Goal: Task Accomplishment & Management: Manage account settings

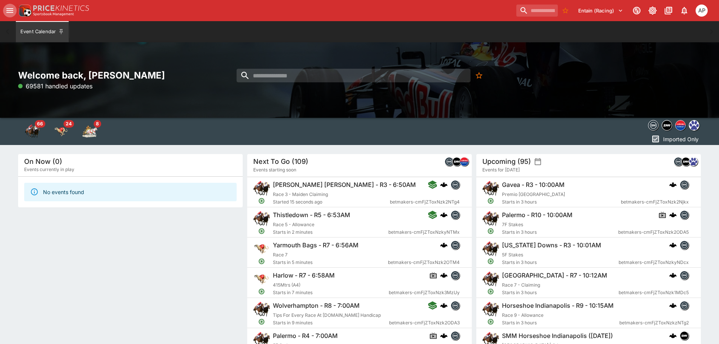
click at [9, 10] on icon "open drawer" at bounding box center [9, 10] width 7 height 5
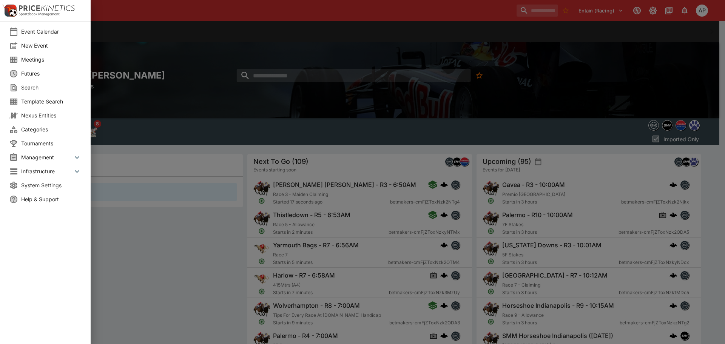
click at [32, 58] on span "Meetings" at bounding box center [51, 59] width 60 height 8
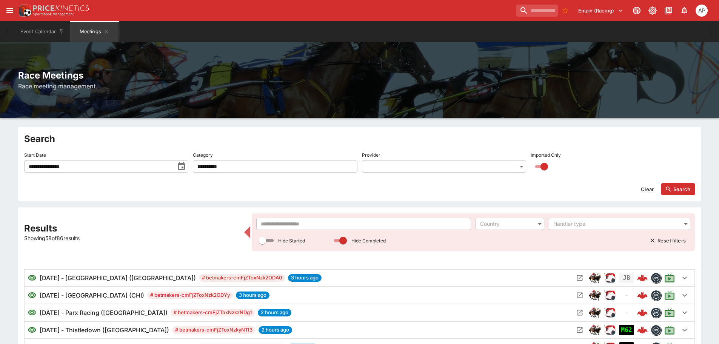
click at [295, 225] on input "text" at bounding box center [363, 224] width 215 height 12
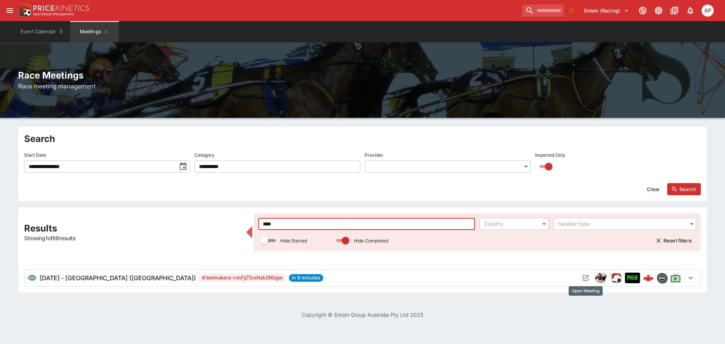
type input "****"
click at [586, 277] on icon "Open Meeting" at bounding box center [586, 278] width 6 height 6
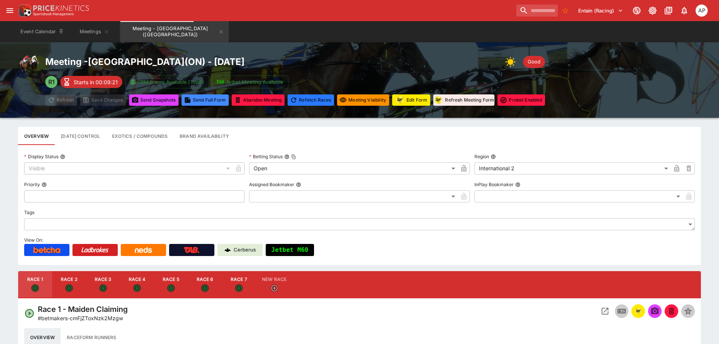
click at [134, 282] on button "Race 4" at bounding box center [137, 284] width 34 height 27
type input "**********"
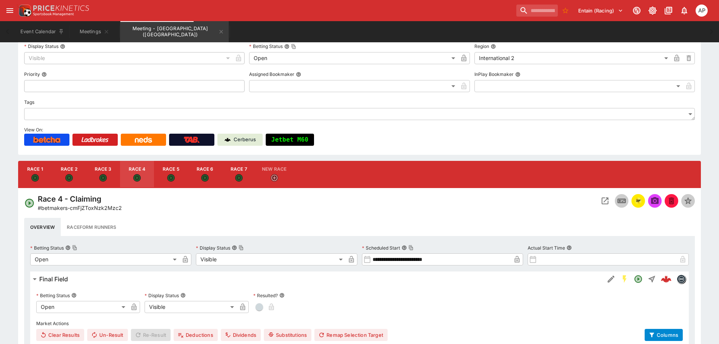
scroll to position [113, 0]
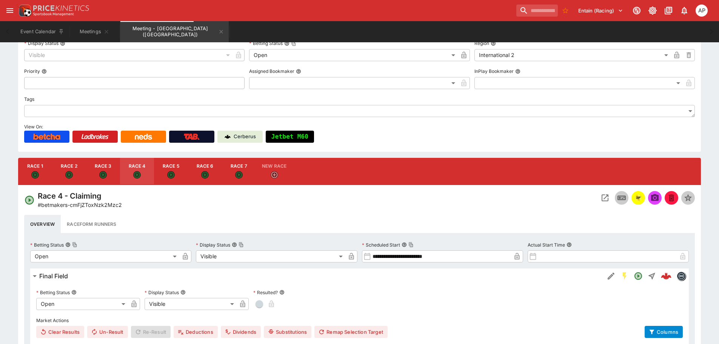
click at [643, 199] on button "button" at bounding box center [639, 198] width 14 height 14
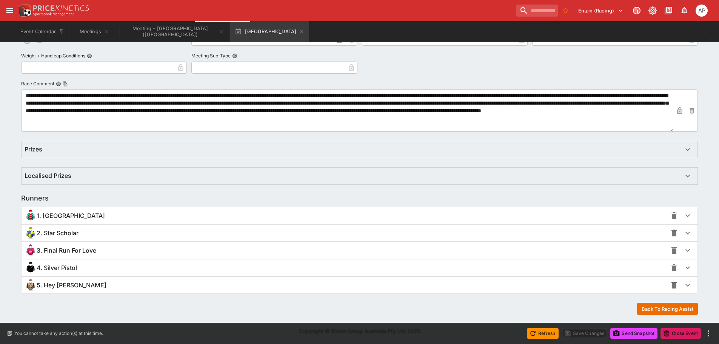
click at [59, 234] on span "2. Star Scholar" at bounding box center [58, 233] width 42 height 8
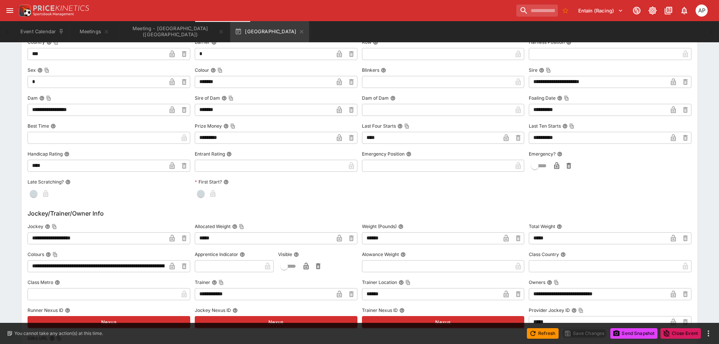
scroll to position [649, 0]
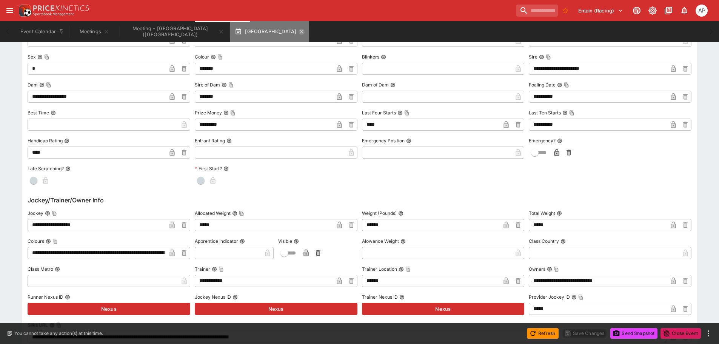
click at [299, 33] on icon "button" at bounding box center [302, 32] width 6 height 6
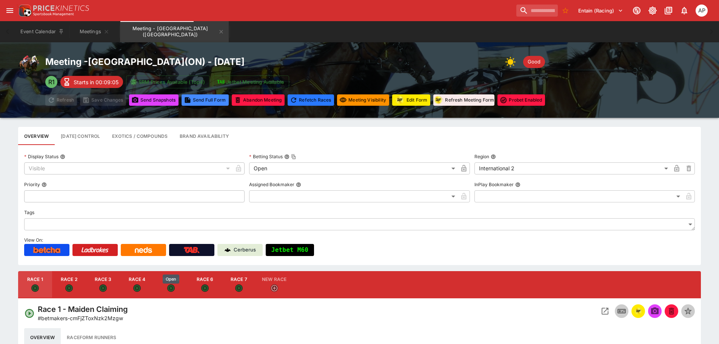
drag, startPoint x: 171, startPoint y: 285, endPoint x: 331, endPoint y: 297, distance: 160.5
click at [171, 285] on icon "Open" at bounding box center [171, 288] width 8 height 8
type input "**********"
click at [642, 314] on img "racingform" at bounding box center [638, 311] width 9 height 8
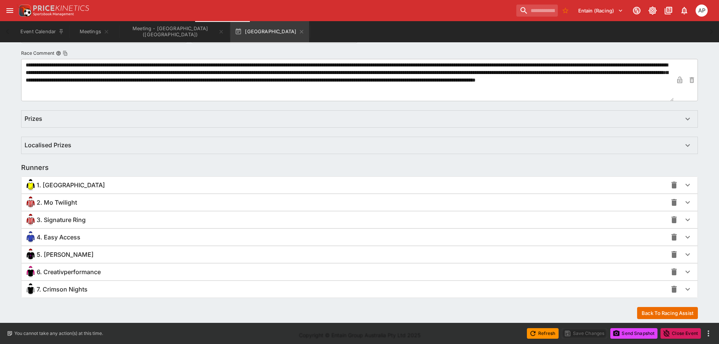
scroll to position [417, 0]
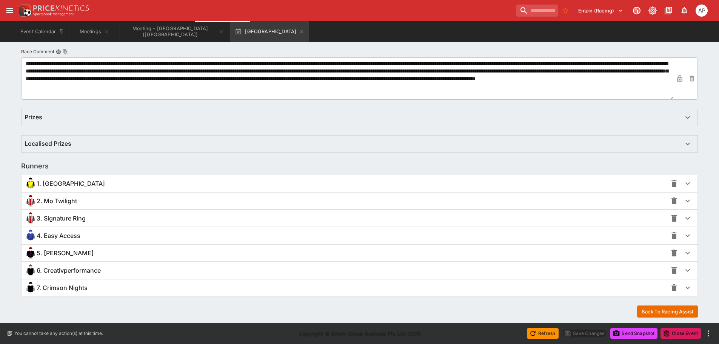
click at [54, 265] on div "6. Creativperformance" at bounding box center [346, 270] width 643 height 12
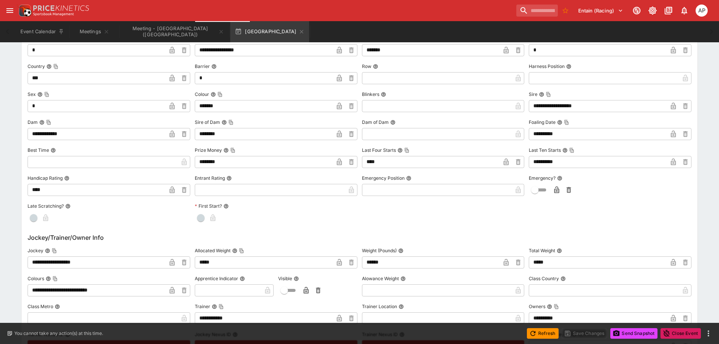
scroll to position [757, 0]
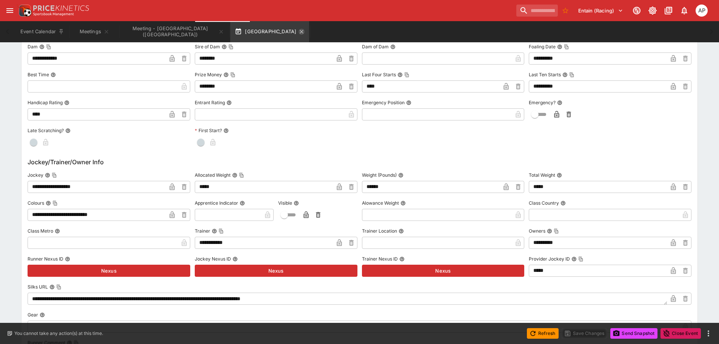
click at [299, 31] on icon "button" at bounding box center [302, 32] width 6 height 6
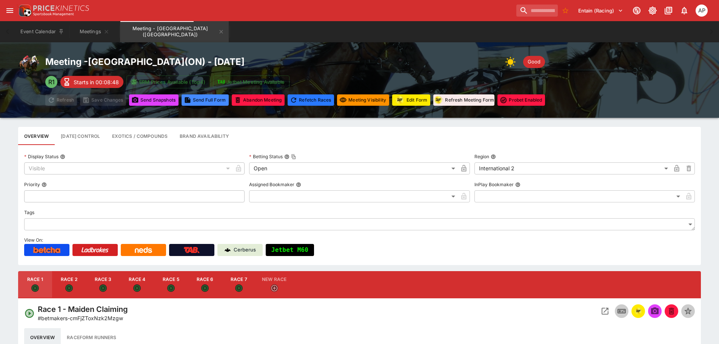
click at [241, 283] on button "Race 7" at bounding box center [239, 284] width 34 height 27
type input "**********"
click at [637, 311] on img "racingform" at bounding box center [638, 311] width 9 height 8
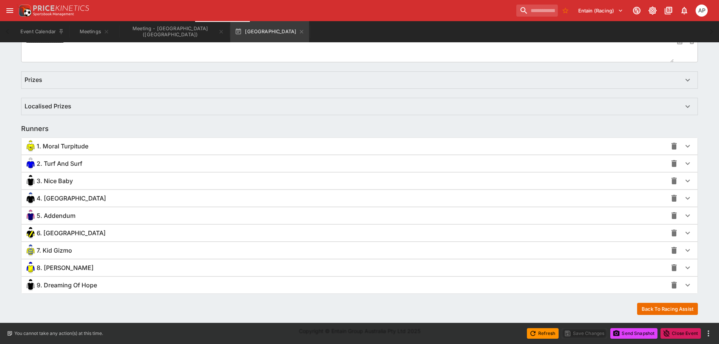
click at [78, 150] on div "1. Moral Turpitude" at bounding box center [346, 146] width 643 height 12
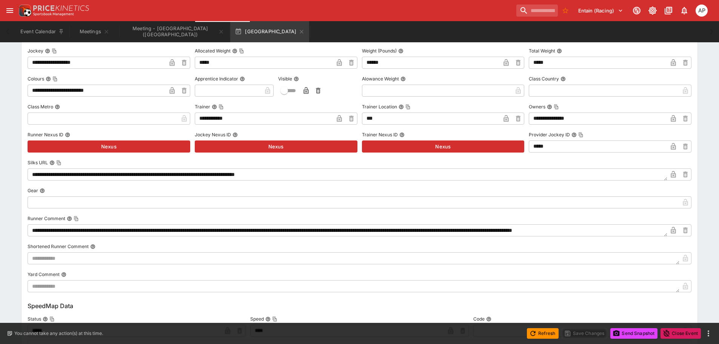
scroll to position [718, 0]
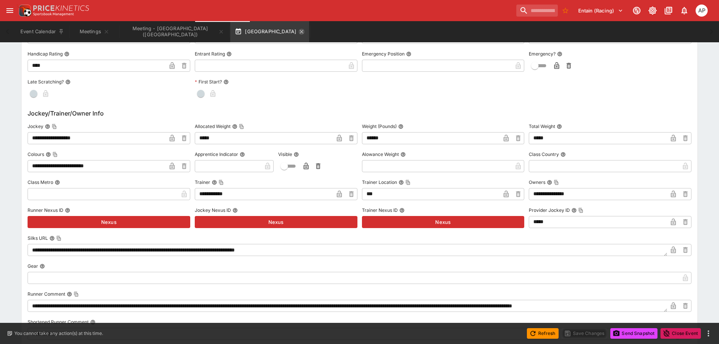
click at [299, 31] on icon "button" at bounding box center [302, 32] width 6 height 6
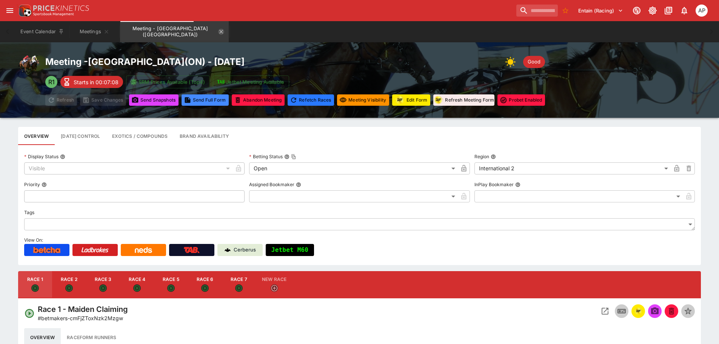
click at [218, 33] on icon "Meeting - Fort Erie (CA)" at bounding box center [221, 32] width 6 height 6
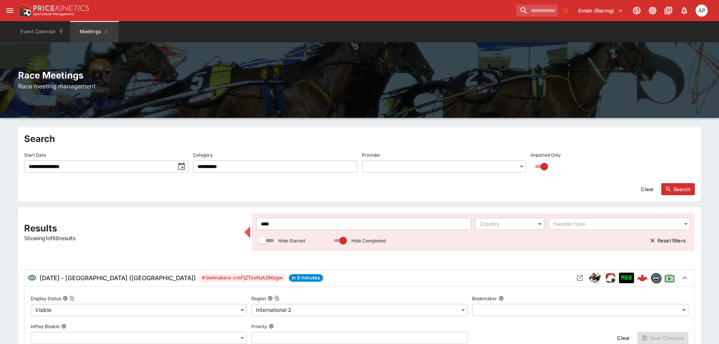
click at [163, 222] on div "**********" at bounding box center [359, 348] width 671 height 270
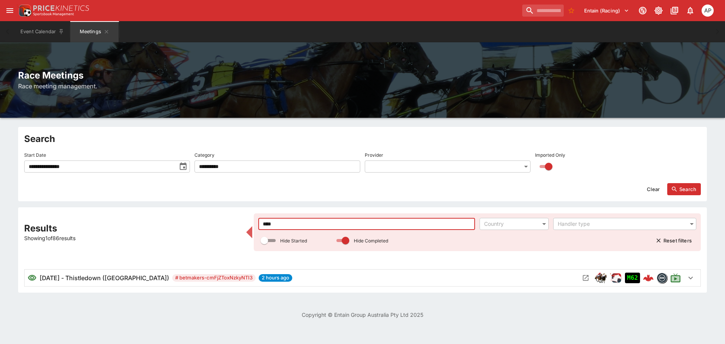
type input "****"
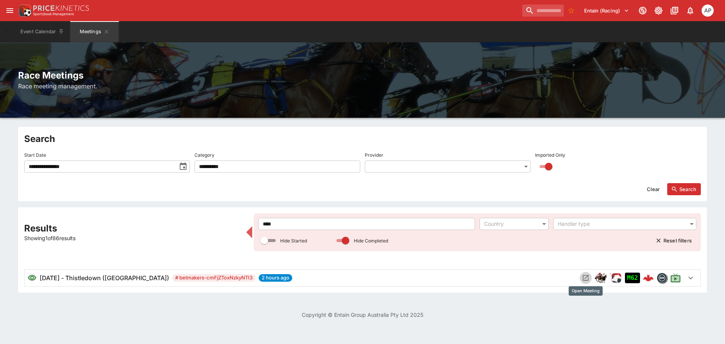
click at [588, 280] on icon "Open Meeting" at bounding box center [586, 278] width 6 height 6
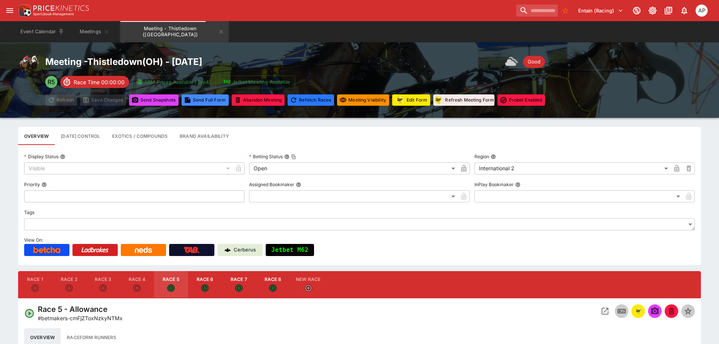
drag, startPoint x: 230, startPoint y: 285, endPoint x: 255, endPoint y: 285, distance: 25.7
click at [230, 285] on button "Race 7" at bounding box center [239, 284] width 34 height 27
type input "**********"
click at [603, 308] on icon "Open Event" at bounding box center [605, 311] width 7 height 7
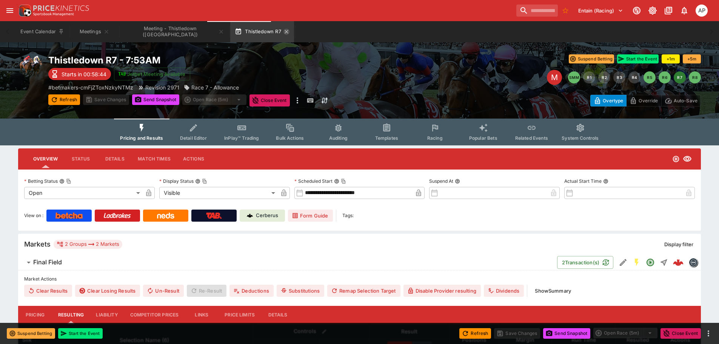
click at [285, 33] on icon "button" at bounding box center [286, 31] width 3 height 3
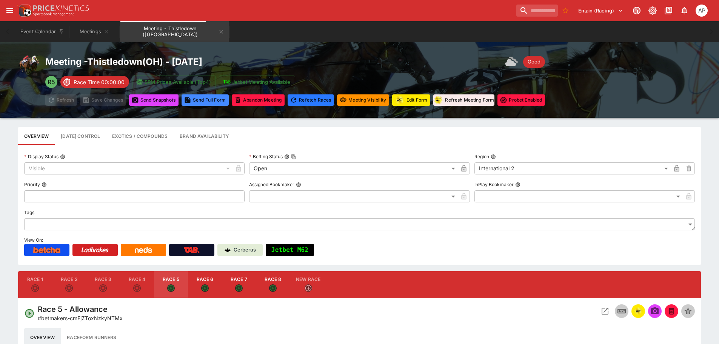
click at [234, 284] on button "Race 7" at bounding box center [239, 284] width 34 height 27
type input "**********"
click at [637, 309] on img "racingform" at bounding box center [638, 311] width 9 height 8
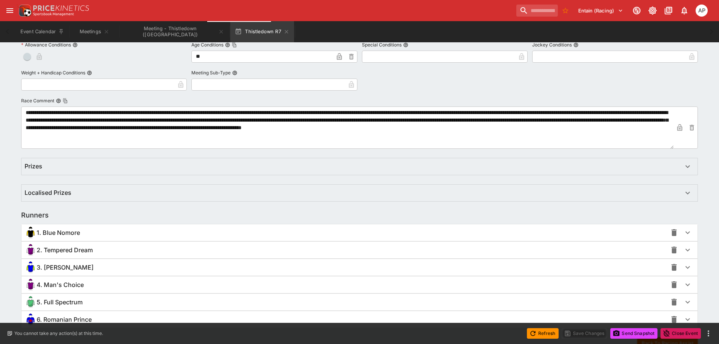
scroll to position [378, 0]
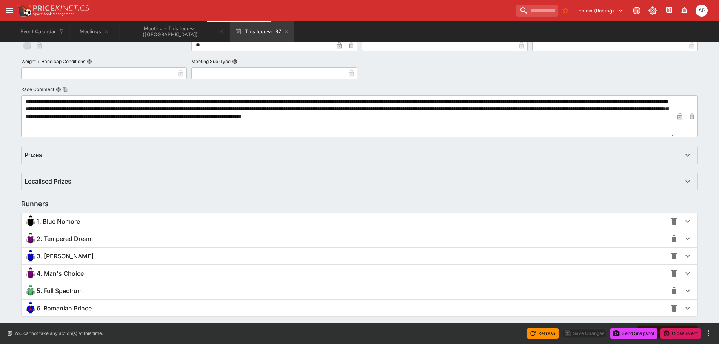
click at [69, 277] on div "4. Man's Choice" at bounding box center [346, 273] width 643 height 12
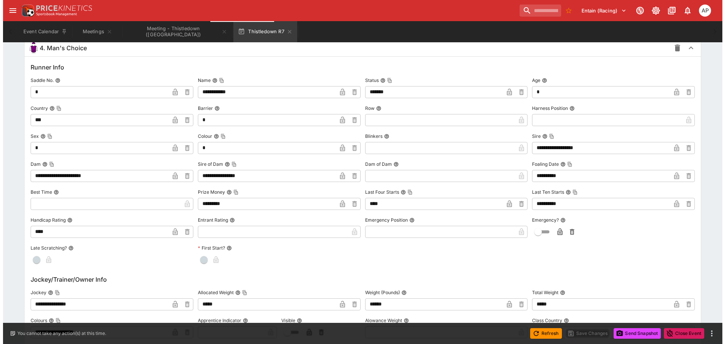
scroll to position [681, 0]
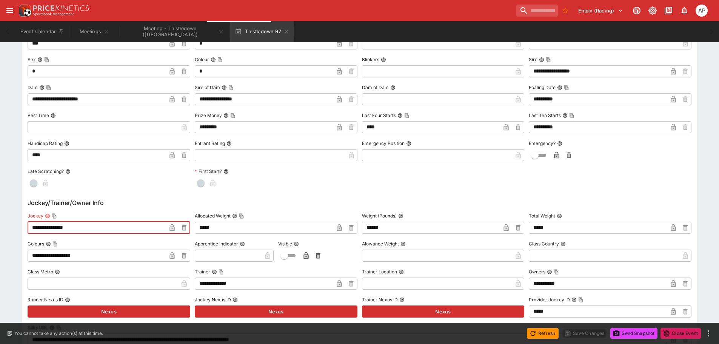
drag, startPoint x: 70, startPoint y: 230, endPoint x: 0, endPoint y: 224, distance: 70.1
click at [0, 224] on div "**********" at bounding box center [359, 101] width 719 height 1273
paste input "text"
type input "**********"
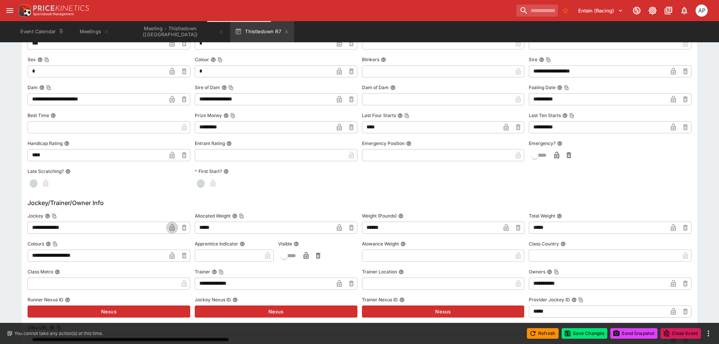
click at [172, 228] on icon "button" at bounding box center [172, 228] width 4 height 3
click at [577, 331] on button "Save Changes" at bounding box center [585, 333] width 46 height 11
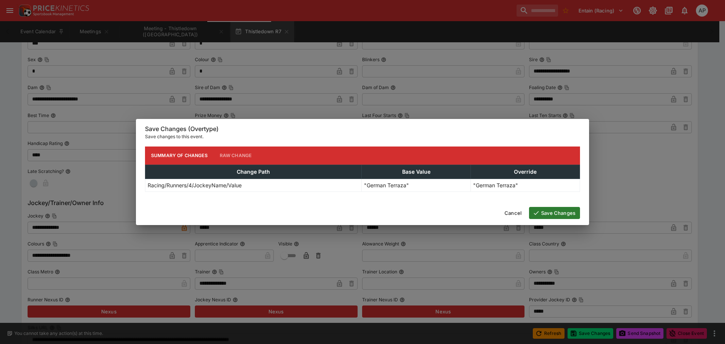
click at [569, 213] on button "Save Changes" at bounding box center [554, 213] width 51 height 12
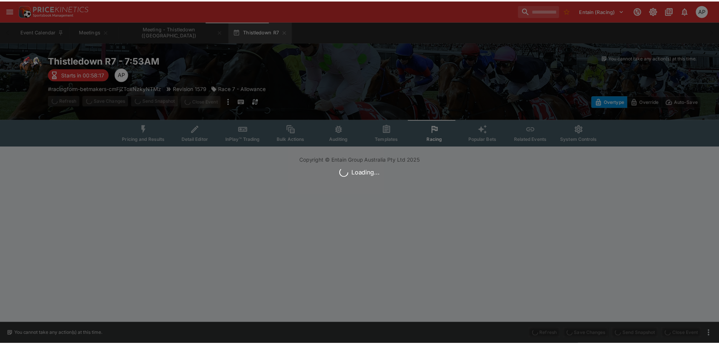
scroll to position [0, 0]
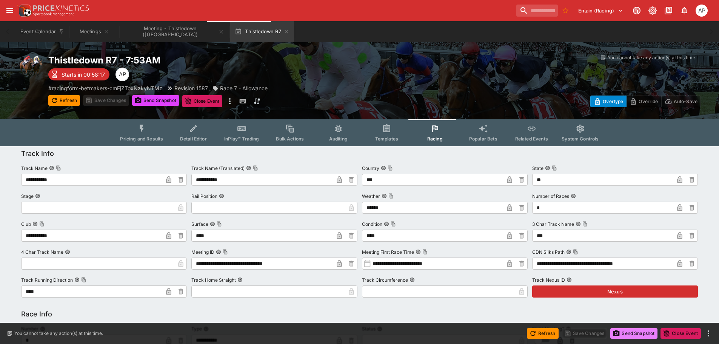
click at [640, 336] on button "Send Snapshot" at bounding box center [633, 333] width 47 height 11
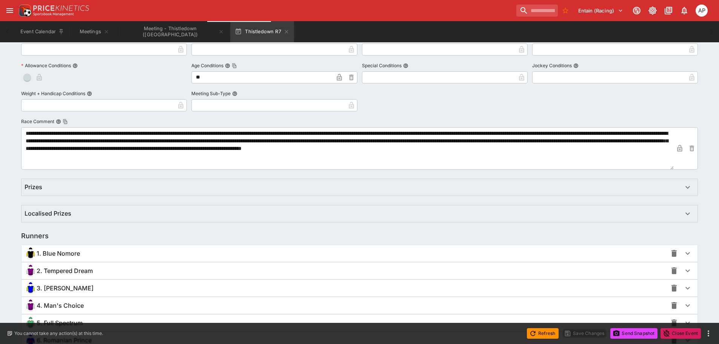
scroll to position [402, 0]
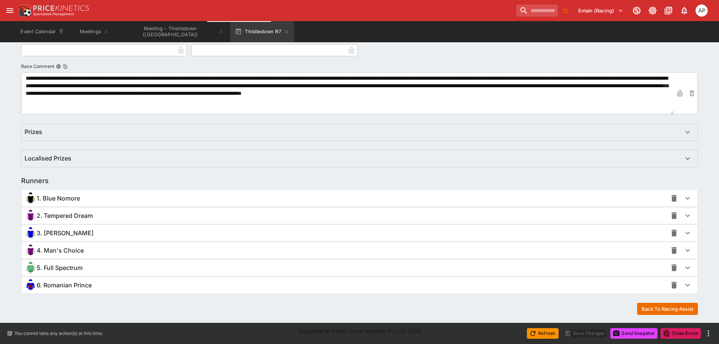
click at [49, 270] on span "5. Full Spectrum" at bounding box center [60, 268] width 46 height 8
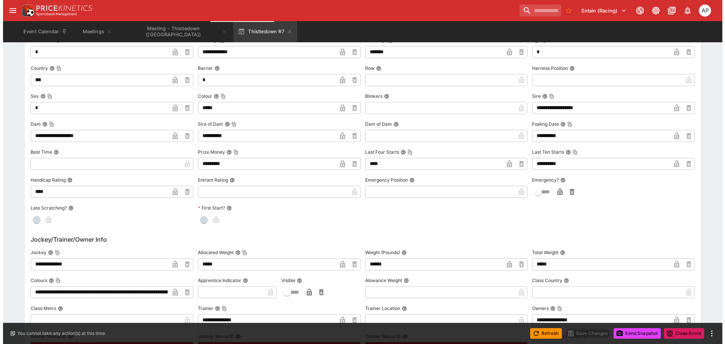
scroll to position [666, 0]
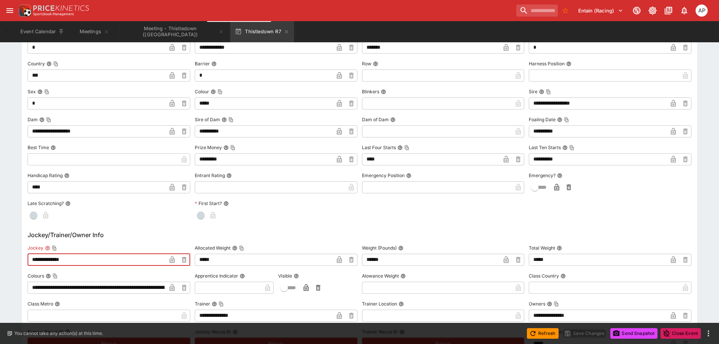
drag, startPoint x: 97, startPoint y: 261, endPoint x: 0, endPoint y: 250, distance: 98.1
click at [0, 250] on div "**********" at bounding box center [359, 116] width 719 height 1273
paste input "**"
type input "**********"
click at [172, 260] on icon "button" at bounding box center [172, 259] width 5 height 7
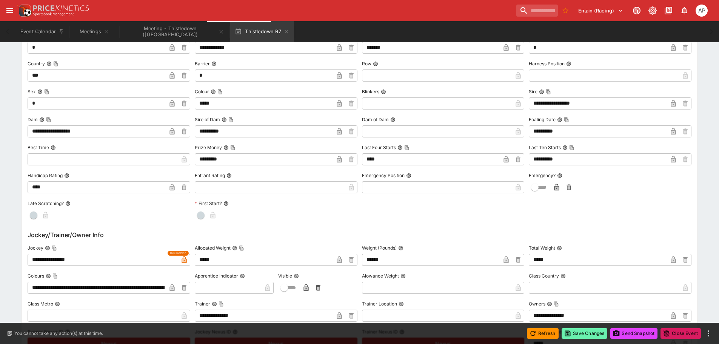
click at [584, 333] on button "Save Changes" at bounding box center [585, 333] width 46 height 11
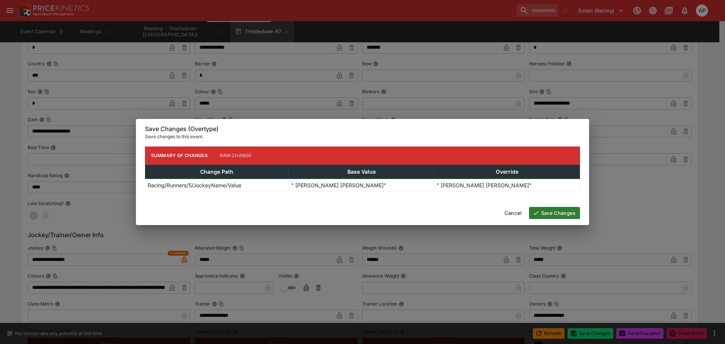
click at [567, 216] on button "Save Changes" at bounding box center [554, 213] width 51 height 12
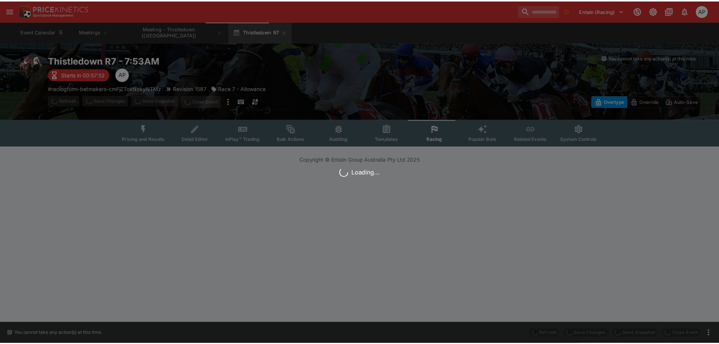
scroll to position [0, 0]
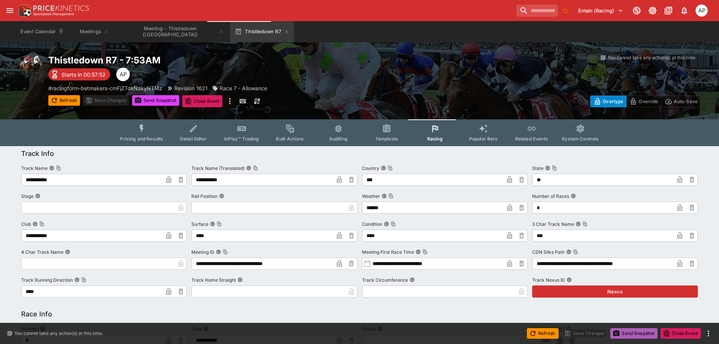
click at [639, 332] on button "Send Snapshot" at bounding box center [633, 333] width 47 height 11
click at [284, 32] on icon "button" at bounding box center [287, 32] width 6 height 6
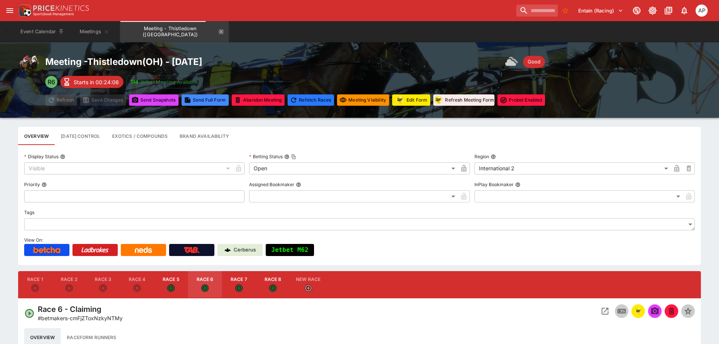
click at [218, 32] on icon "Meeting - Thistledown (USA)" at bounding box center [221, 32] width 6 height 6
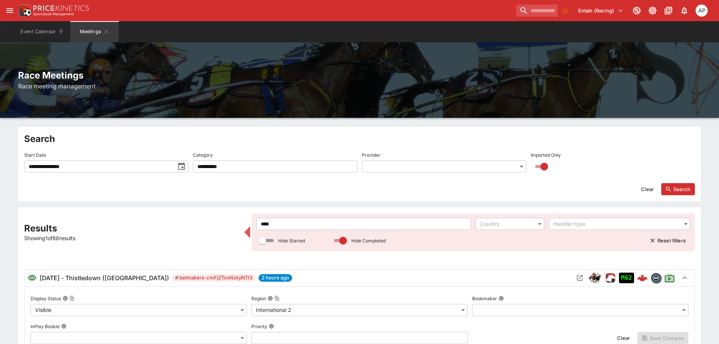
drag, startPoint x: 275, startPoint y: 227, endPoint x: 205, endPoint y: 226, distance: 69.9
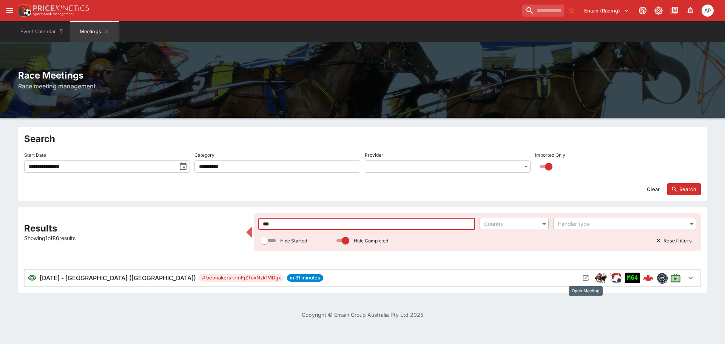
type input "***"
click at [582, 277] on icon "Open Meeting" at bounding box center [586, 278] width 8 height 8
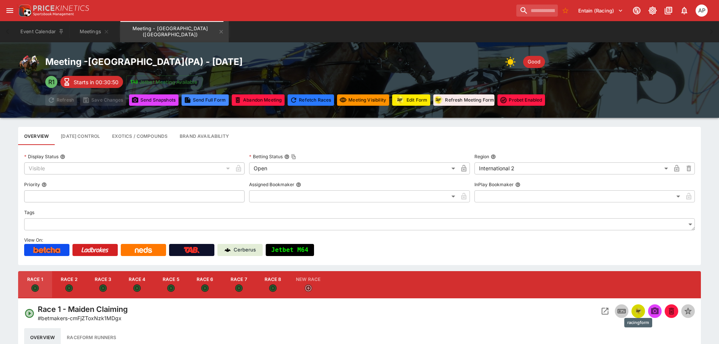
click at [636, 309] on img "racingform" at bounding box center [638, 311] width 9 height 8
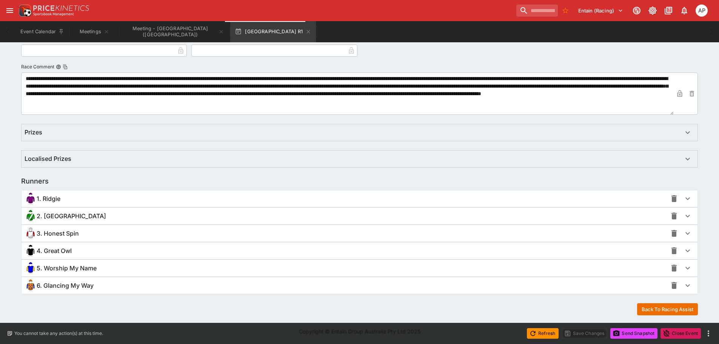
scroll to position [401, 0]
click at [56, 249] on span "4. Great Owl" at bounding box center [54, 251] width 35 height 8
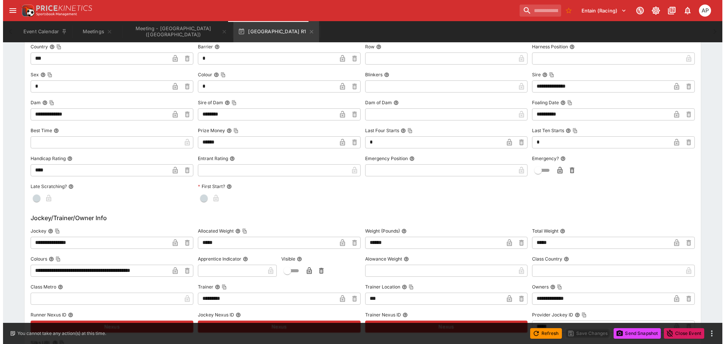
scroll to position [665, 0]
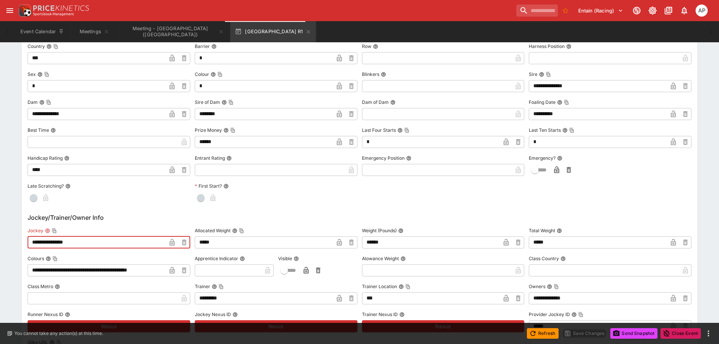
drag, startPoint x: 100, startPoint y: 241, endPoint x: 0, endPoint y: 238, distance: 100.1
click at [0, 238] on div "**********" at bounding box center [359, 112] width 719 height 1265
paste input "text"
type input "**********"
click at [171, 245] on icon "button" at bounding box center [172, 243] width 4 height 3
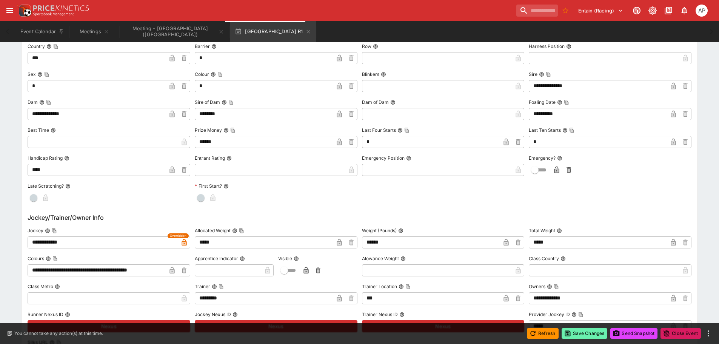
click at [580, 336] on button "Save Changes" at bounding box center [585, 333] width 46 height 11
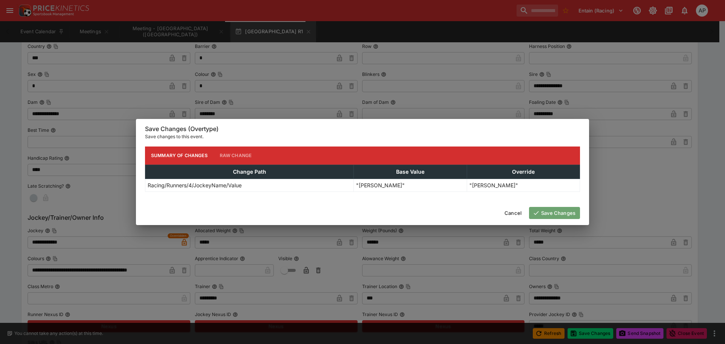
click at [560, 212] on button "Save Changes" at bounding box center [554, 213] width 51 height 12
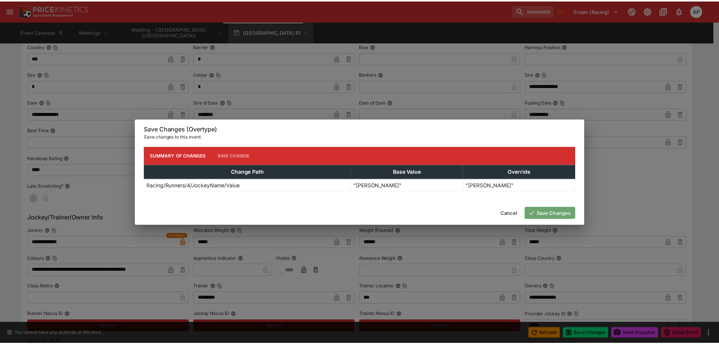
scroll to position [0, 0]
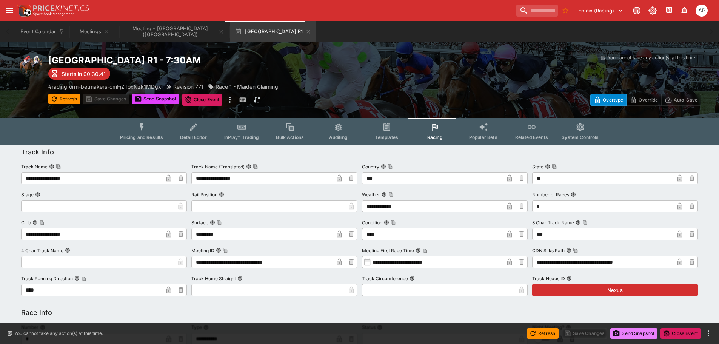
click at [633, 332] on button "Send Snapshot" at bounding box center [633, 333] width 47 height 11
click at [305, 33] on icon "button" at bounding box center [308, 32] width 6 height 6
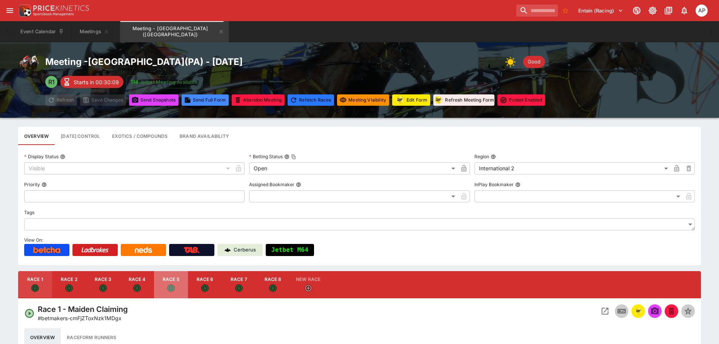
click at [171, 282] on button "Race 5" at bounding box center [171, 284] width 34 height 27
type input "**********"
drag, startPoint x: 638, startPoint y: 309, endPoint x: 404, endPoint y: 239, distance: 243.8
click at [638, 309] on img "racingform" at bounding box center [638, 311] width 9 height 8
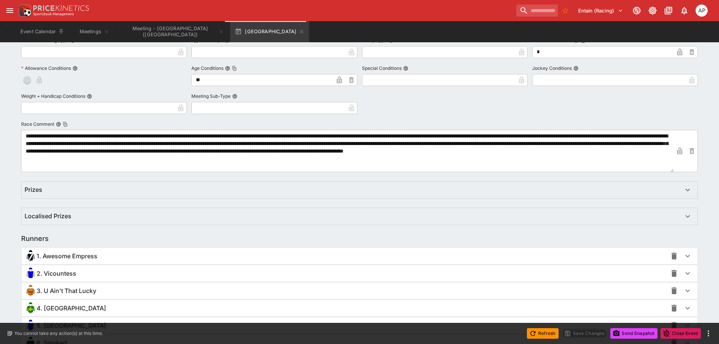
scroll to position [401, 0]
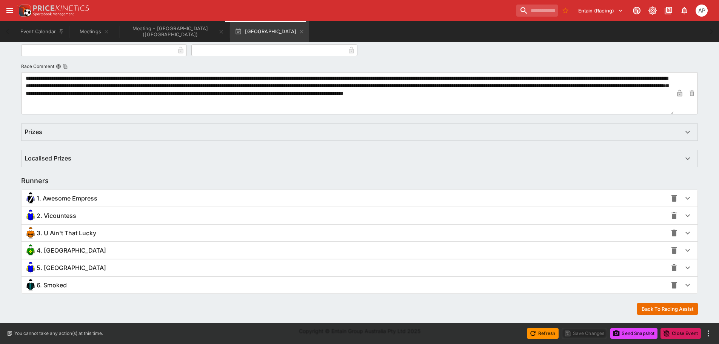
click at [52, 287] on span "6. Smoked" at bounding box center [52, 285] width 30 height 8
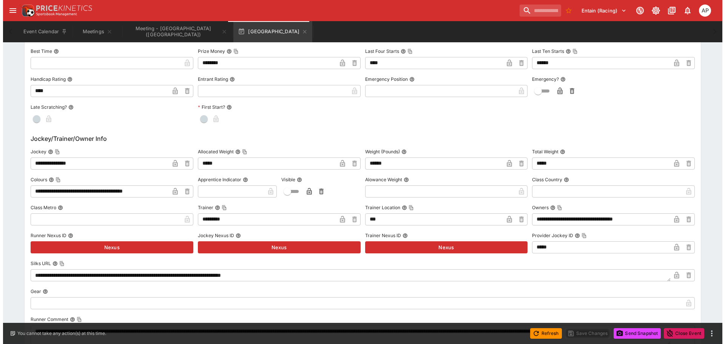
scroll to position [817, 0]
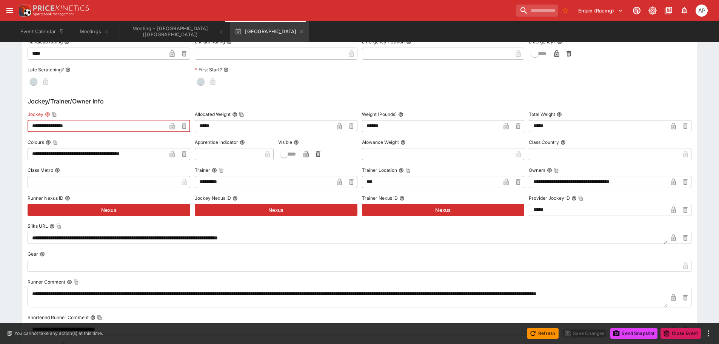
drag, startPoint x: 72, startPoint y: 129, endPoint x: 1, endPoint y: 132, distance: 71.0
paste input "***"
click at [59, 125] on input "**********" at bounding box center [97, 126] width 139 height 12
type input "**********"
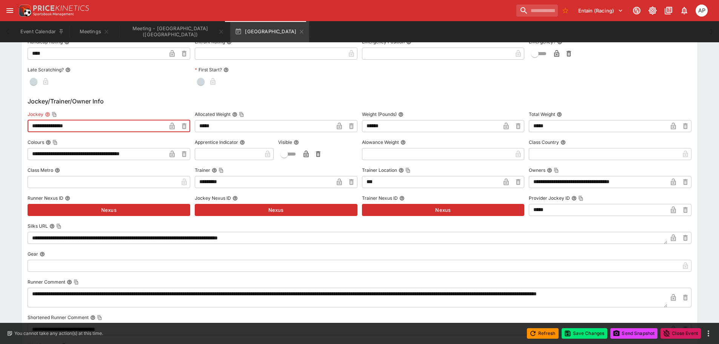
click at [174, 126] on icon "button" at bounding box center [172, 126] width 5 height 7
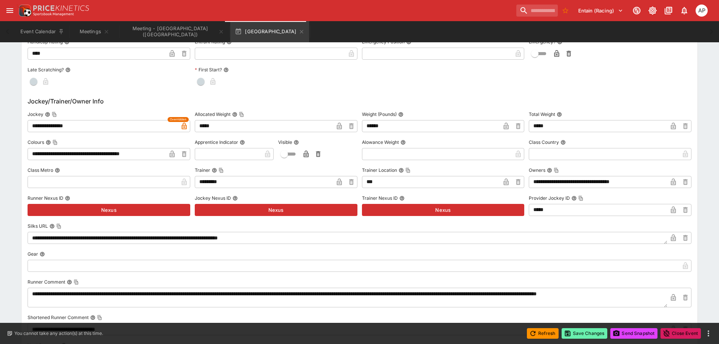
click at [581, 333] on button "Save Changes" at bounding box center [585, 333] width 46 height 11
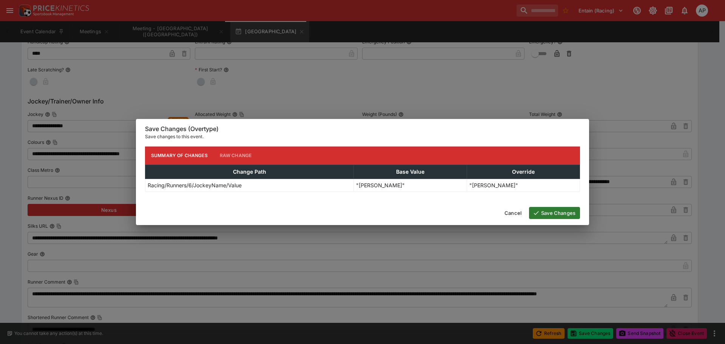
click at [569, 214] on button "Save Changes" at bounding box center [554, 213] width 51 height 12
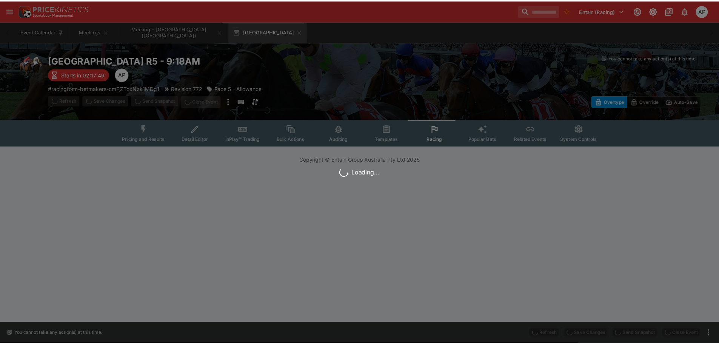
scroll to position [0, 0]
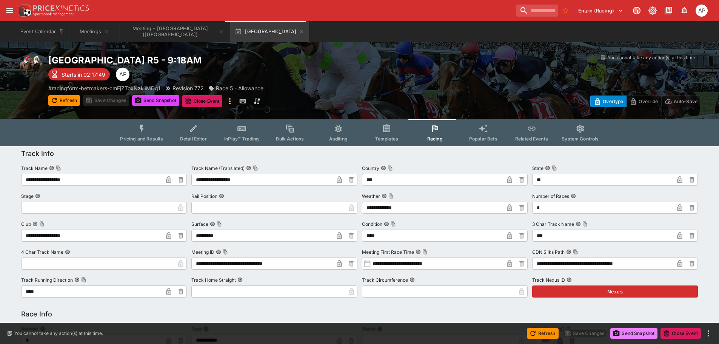
click at [633, 334] on button "Send Snapshot" at bounding box center [633, 333] width 47 height 11
click at [300, 32] on icon "button" at bounding box center [301, 31] width 3 height 3
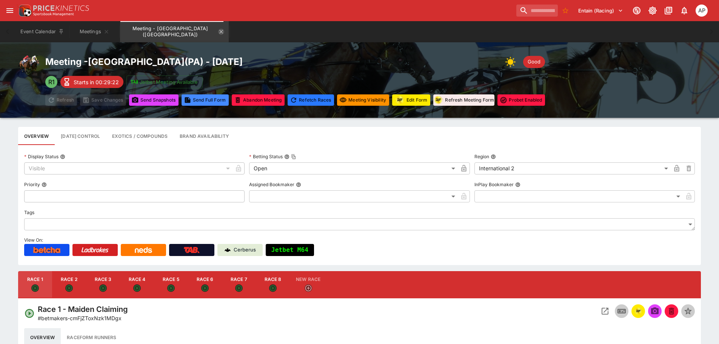
click at [218, 30] on icon "Meeting - Presque Isle Downs (USA)" at bounding box center [221, 32] width 6 height 6
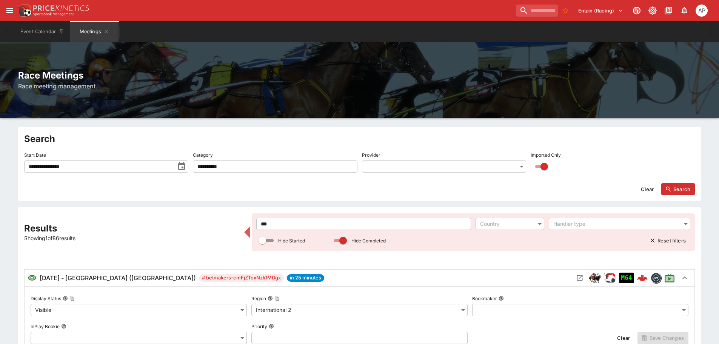
drag, startPoint x: 286, startPoint y: 226, endPoint x: 179, endPoint y: 228, distance: 107.6
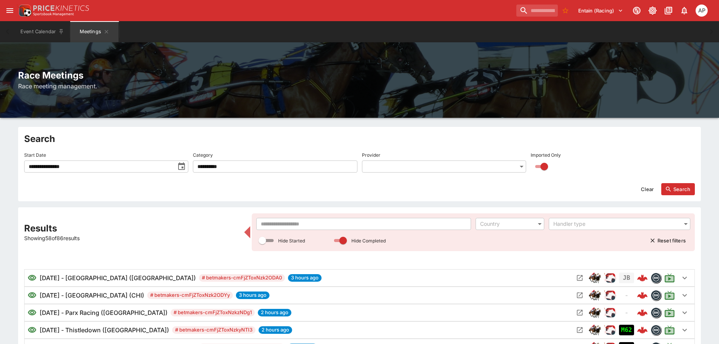
click at [287, 224] on input "text" at bounding box center [363, 224] width 215 height 12
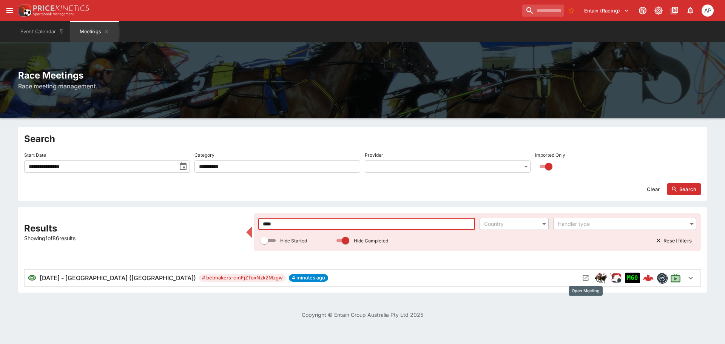
type input "****"
click at [587, 278] on icon "Open Meeting" at bounding box center [586, 278] width 8 height 8
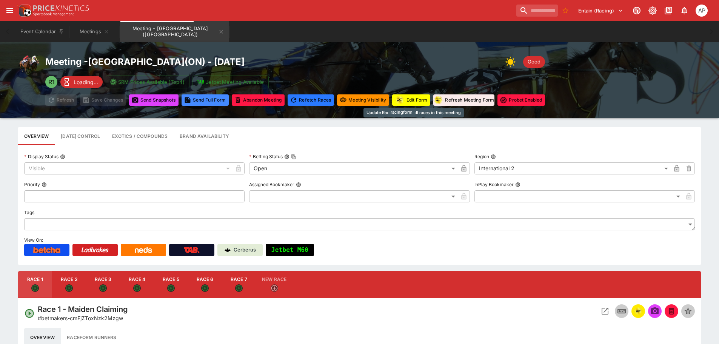
click at [417, 101] on button "Edit Form" at bounding box center [411, 99] width 38 height 11
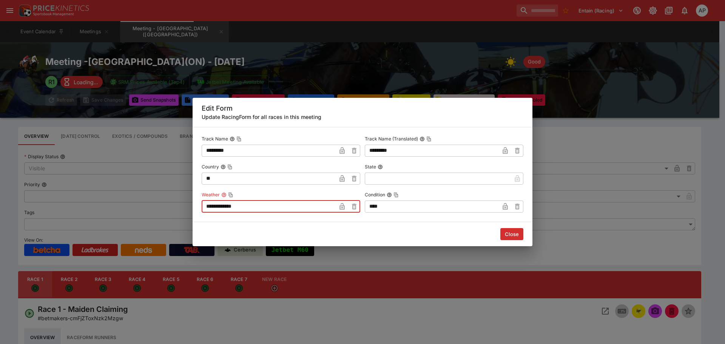
drag, startPoint x: 256, startPoint y: 204, endPoint x: 134, endPoint y: 204, distance: 121.9
click at [134, 204] on div "**********" at bounding box center [362, 172] width 725 height 344
type input "******"
click at [507, 236] on button "Close" at bounding box center [511, 234] width 23 height 12
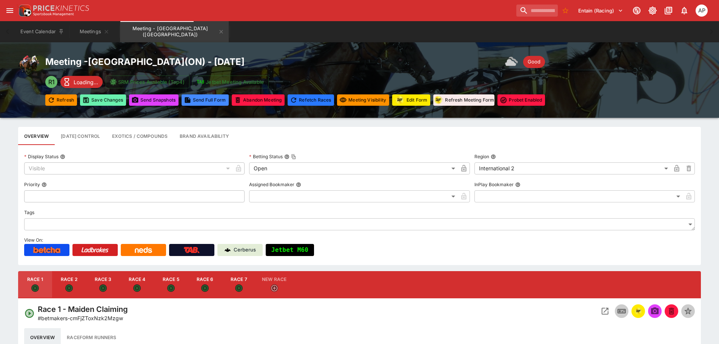
click at [102, 99] on button "Save Changes" at bounding box center [103, 99] width 46 height 11
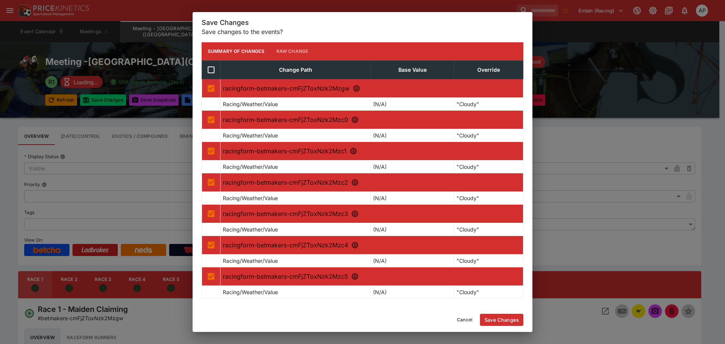
click at [497, 320] on button "Save Changes" at bounding box center [501, 320] width 43 height 12
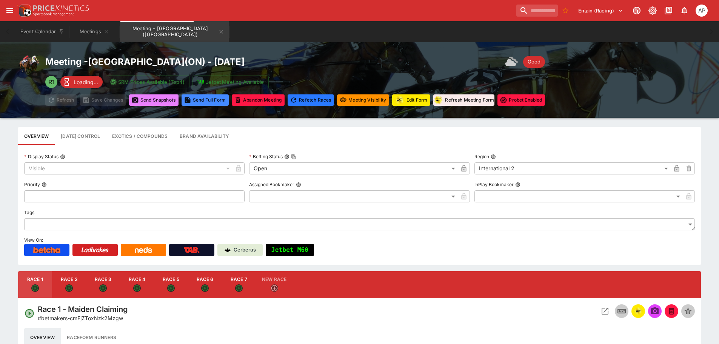
click at [153, 97] on button "Send Snapshot s" at bounding box center [153, 99] width 49 height 11
click at [218, 30] on icon "Meeting - Fort Erie (CA)" at bounding box center [221, 32] width 6 height 6
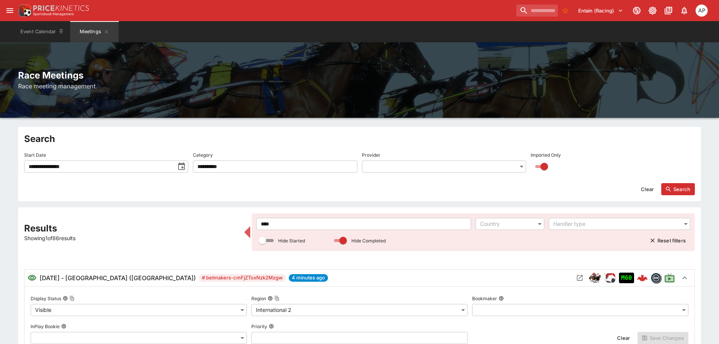
click at [207, 225] on div "**********" at bounding box center [359, 348] width 671 height 270
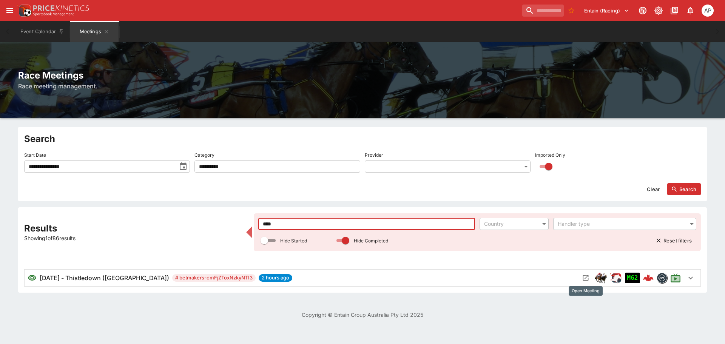
type input "****"
click at [585, 275] on icon "Open Meeting" at bounding box center [586, 278] width 8 height 8
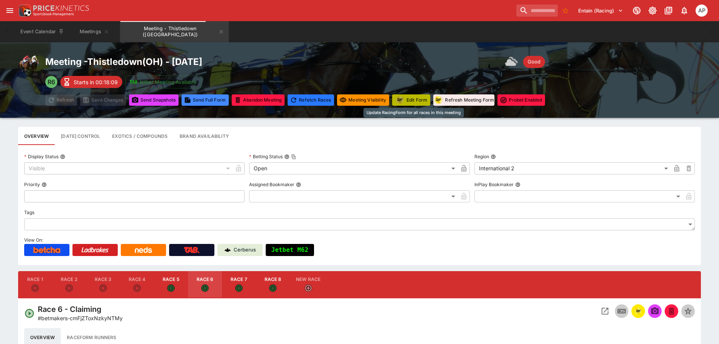
click at [404, 101] on img "racingform" at bounding box center [400, 99] width 11 height 9
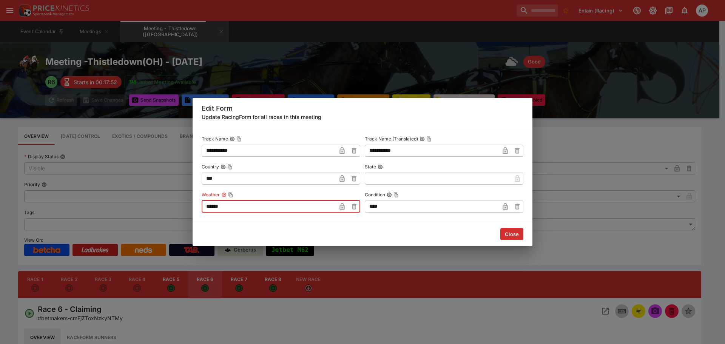
drag, startPoint x: 261, startPoint y: 206, endPoint x: 128, endPoint y: 206, distance: 133.3
click at [128, 206] on div "**********" at bounding box center [362, 172] width 725 height 344
type input "*********"
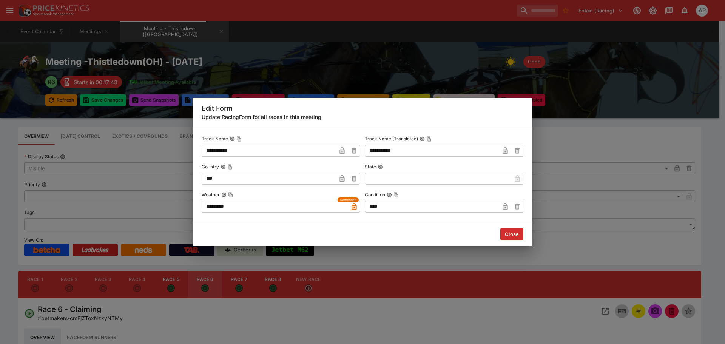
click at [513, 231] on button "Close" at bounding box center [511, 234] width 23 height 12
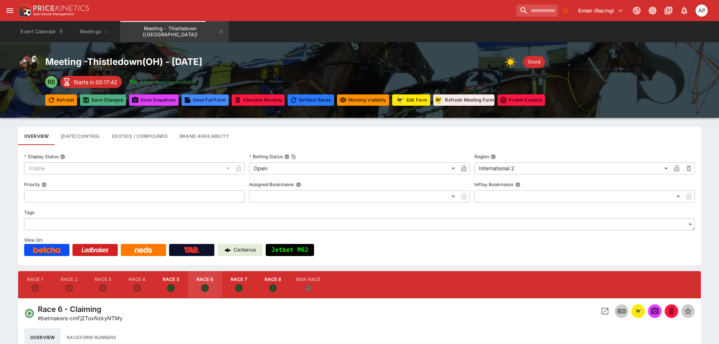
click at [106, 101] on button "Save Changes" at bounding box center [103, 99] width 46 height 11
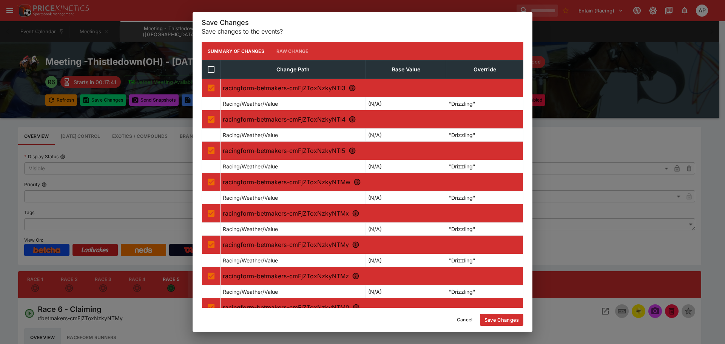
click at [500, 322] on button "Save Changes" at bounding box center [501, 320] width 43 height 12
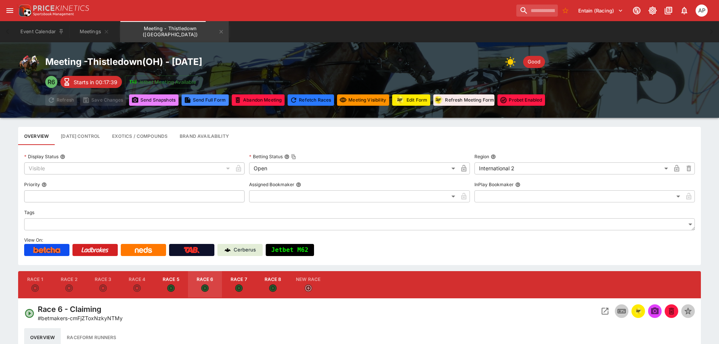
click at [150, 100] on button "Send Snapshot s" at bounding box center [153, 99] width 49 height 11
drag, startPoint x: 197, startPoint y: 31, endPoint x: 273, endPoint y: 105, distance: 105.5
click at [218, 31] on icon "Meeting - Thistledown (USA)" at bounding box center [221, 32] width 6 height 6
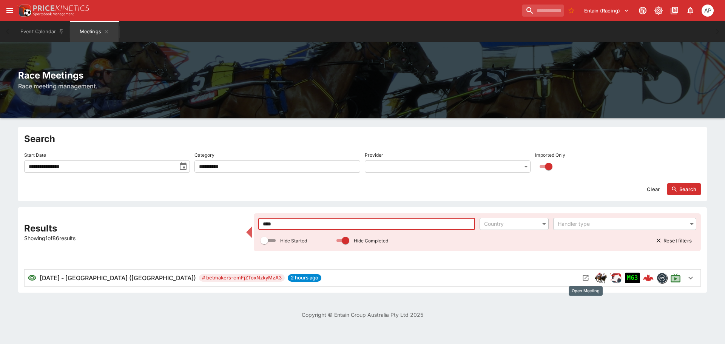
type input "****"
click at [584, 279] on icon "Open Meeting" at bounding box center [586, 278] width 8 height 8
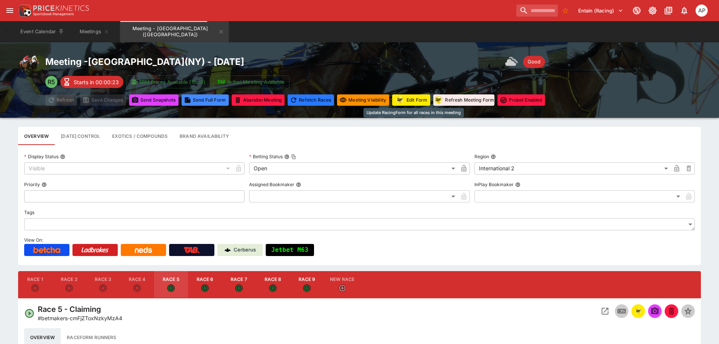
click at [423, 103] on button "Edit Form" at bounding box center [411, 99] width 38 height 11
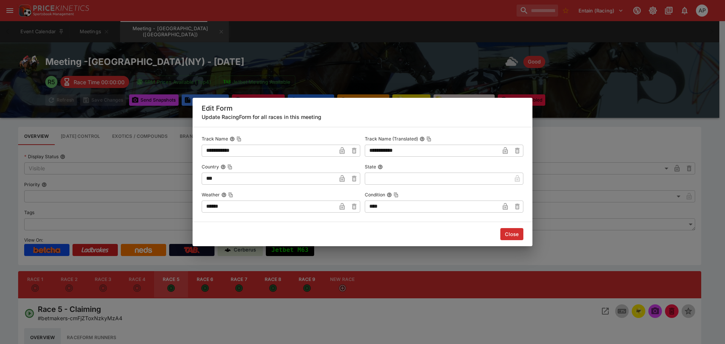
drag, startPoint x: 199, startPoint y: 206, endPoint x: 171, endPoint y: 206, distance: 28.7
click at [182, 206] on div "**********" at bounding box center [362, 172] width 725 height 344
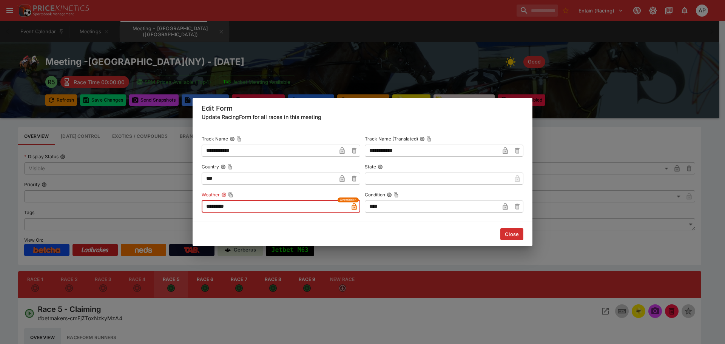
type input "*********"
click at [335, 201] on div "**********" at bounding box center [363, 172] width 322 height 79
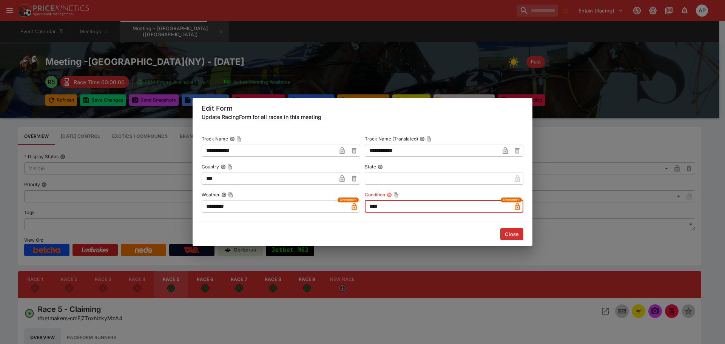
type input "****"
click at [507, 234] on button "Close" at bounding box center [511, 234] width 23 height 12
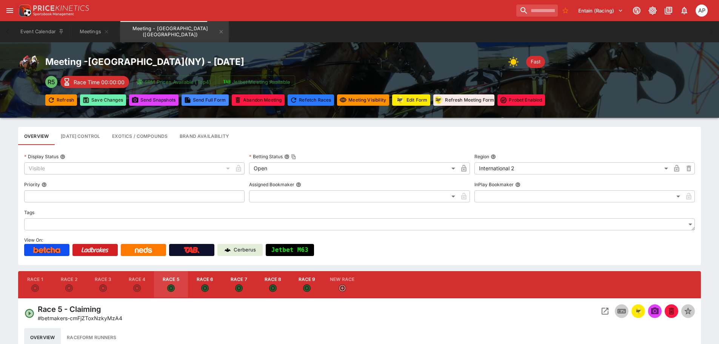
click at [100, 102] on button "Save Changes" at bounding box center [103, 99] width 46 height 11
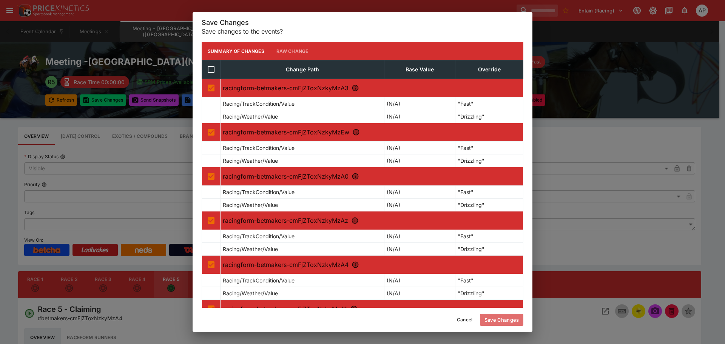
click at [494, 320] on button "Save Changes" at bounding box center [501, 320] width 43 height 12
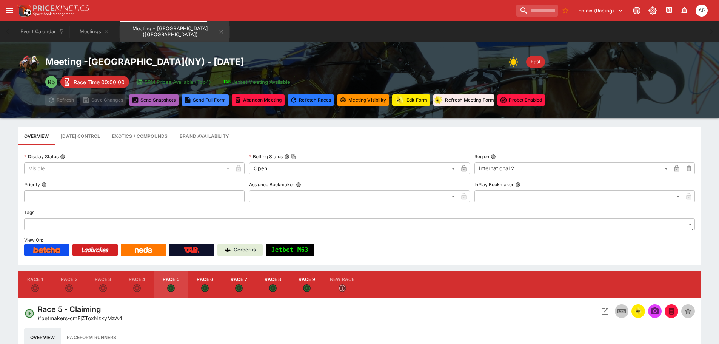
click at [147, 102] on button "Send Snapshot s" at bounding box center [153, 99] width 49 height 11
click at [218, 32] on icon "Meeting - Finger Lakes (USA)" at bounding box center [221, 32] width 6 height 6
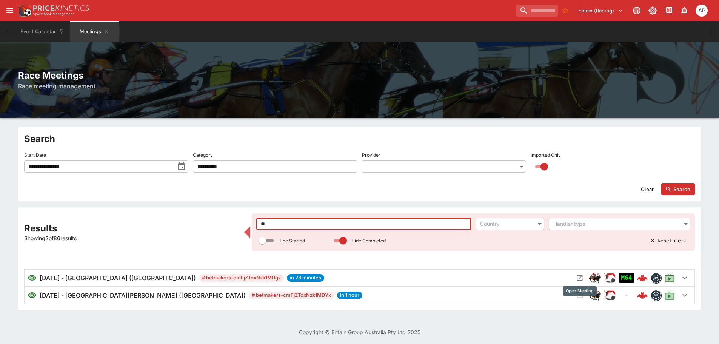
type input "**"
click at [582, 277] on icon "Open Meeting" at bounding box center [580, 278] width 8 height 8
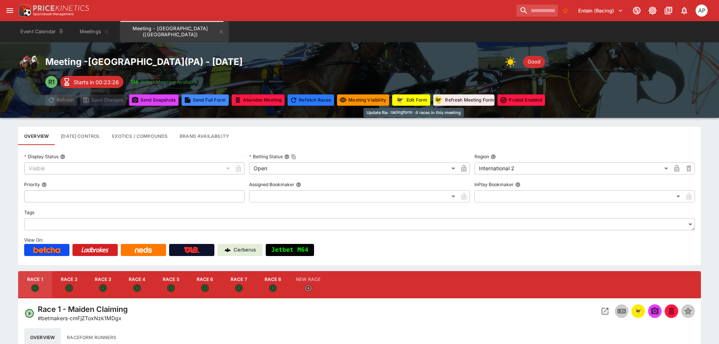
click at [410, 101] on button "Edit Form" at bounding box center [411, 99] width 38 height 11
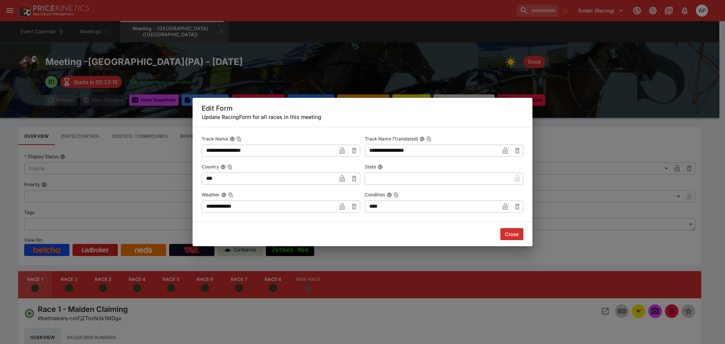
drag, startPoint x: 254, startPoint y: 207, endPoint x: 188, endPoint y: 207, distance: 66.8
click at [188, 207] on div "**********" at bounding box center [362, 172] width 725 height 344
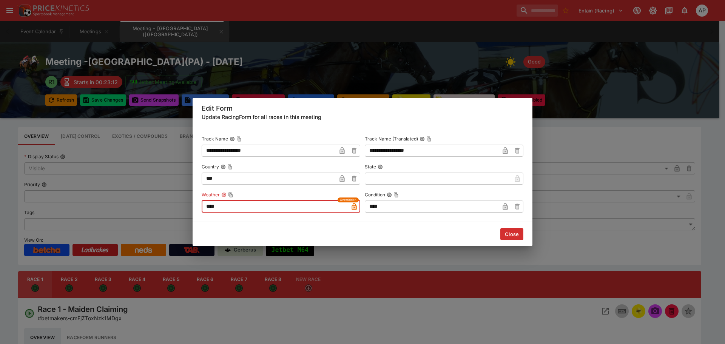
type input "****"
drag, startPoint x: 401, startPoint y: 201, endPoint x: 347, endPoint y: 209, distance: 54.6
click at [350, 209] on div "**********" at bounding box center [363, 172] width 322 height 79
drag, startPoint x: 400, startPoint y: 207, endPoint x: 325, endPoint y: 207, distance: 74.8
click at [325, 207] on div "**********" at bounding box center [363, 172] width 322 height 79
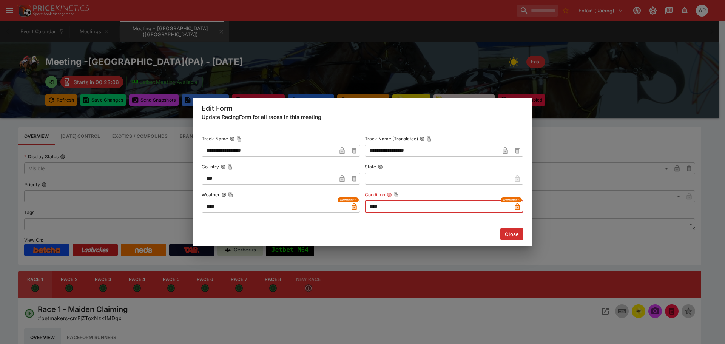
type input "****"
click at [514, 231] on button "Close" at bounding box center [511, 234] width 23 height 12
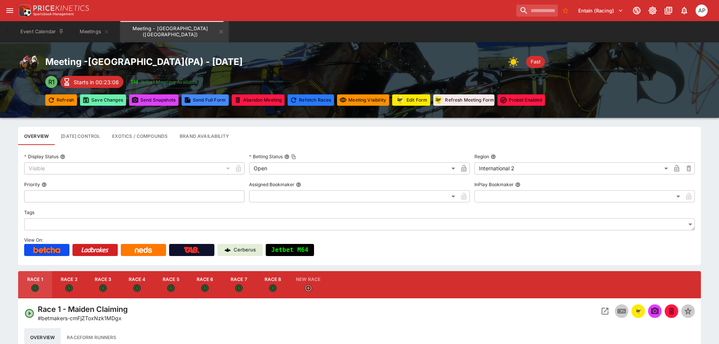
click at [92, 100] on button "Save Changes" at bounding box center [103, 99] width 46 height 11
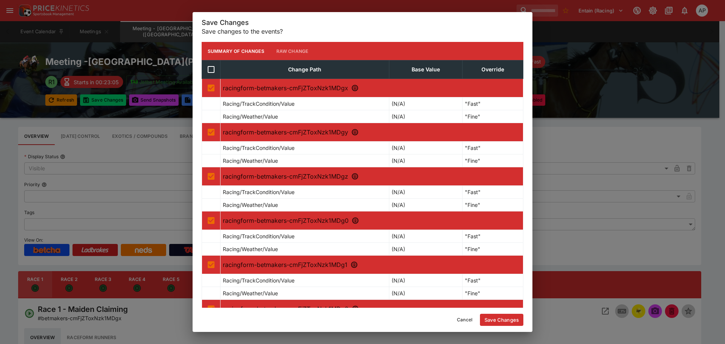
click at [499, 319] on button "Save Changes" at bounding box center [501, 320] width 43 height 12
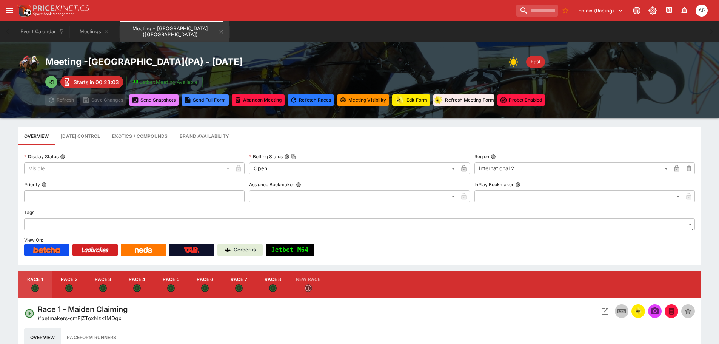
click at [157, 101] on button "Send Snapshot s" at bounding box center [153, 99] width 49 height 11
click at [218, 29] on icon "Meeting - Presque Isle Downs (USA)" at bounding box center [221, 32] width 6 height 6
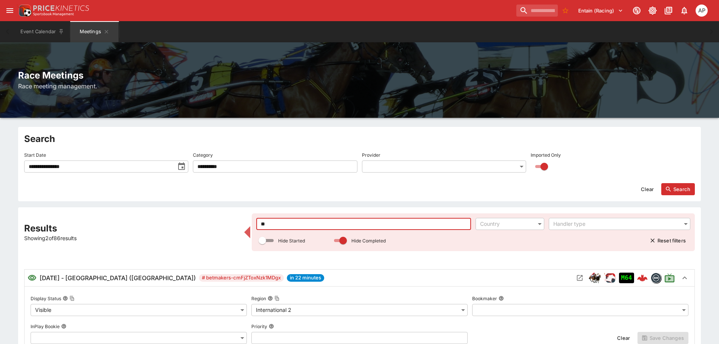
drag, startPoint x: 261, startPoint y: 223, endPoint x: 211, endPoint y: 223, distance: 49.8
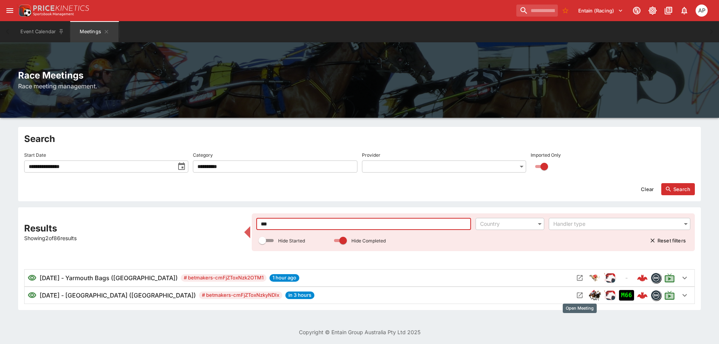
type input "***"
click at [577, 294] on icon "Open Meeting" at bounding box center [580, 296] width 6 height 6
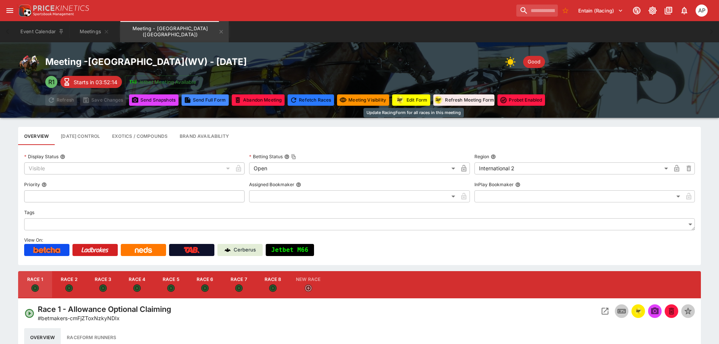
click at [415, 102] on button "Edit Form" at bounding box center [411, 99] width 38 height 11
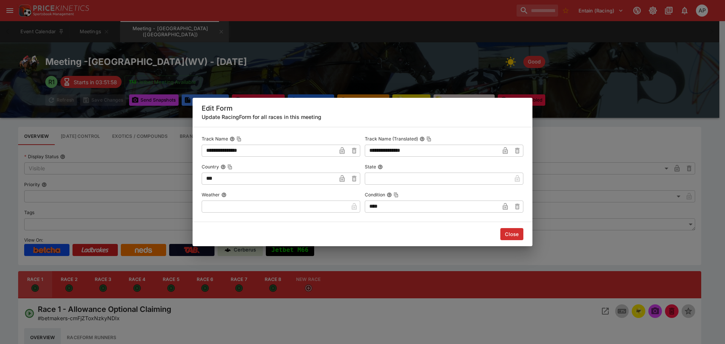
click at [225, 207] on input "text" at bounding box center [275, 206] width 146 height 12
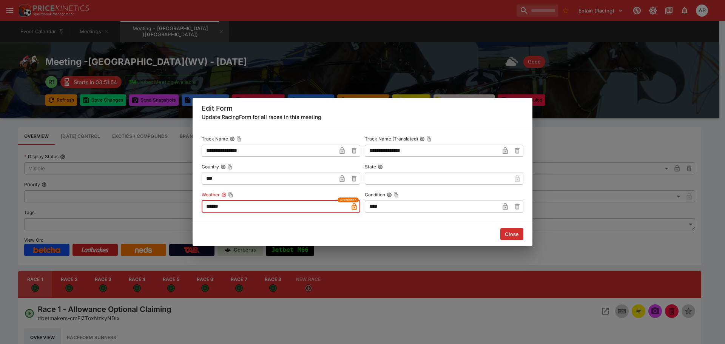
type input "******"
click at [506, 236] on button "Close" at bounding box center [511, 234] width 23 height 12
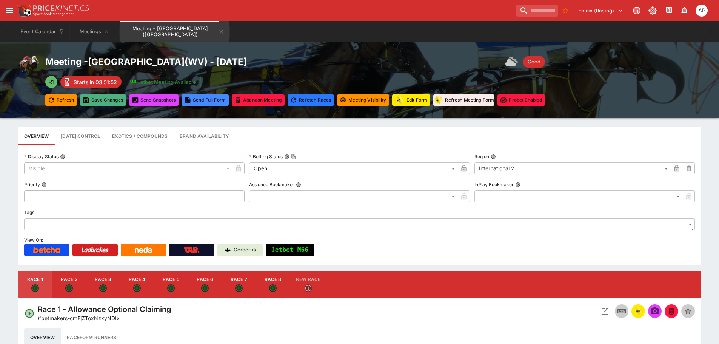
click at [97, 102] on button "Save Changes" at bounding box center [103, 99] width 46 height 11
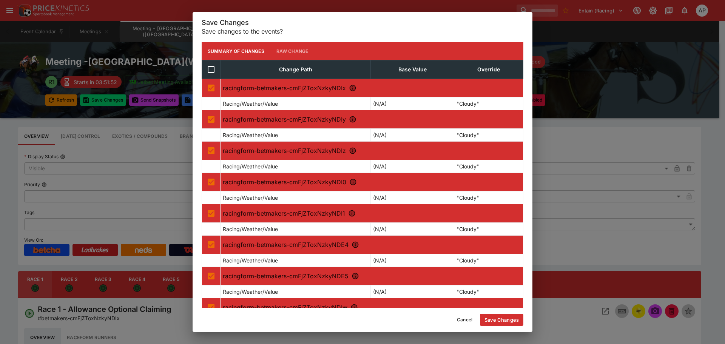
click at [501, 316] on button "Save Changes" at bounding box center [501, 320] width 43 height 12
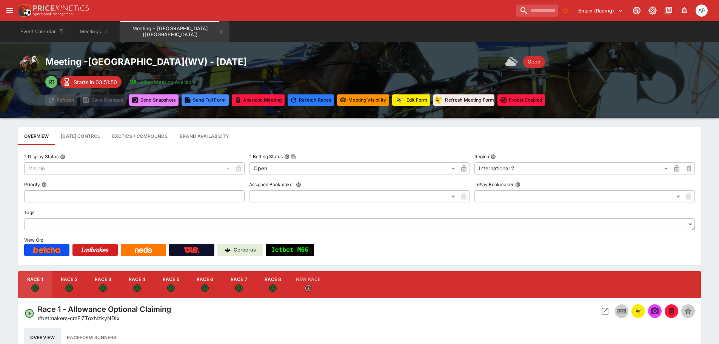
click at [156, 99] on button "Send Snapshot s" at bounding box center [153, 99] width 49 height 11
click at [218, 34] on icon "Meeting - Mountaineer Park (USA)" at bounding box center [221, 32] width 6 height 6
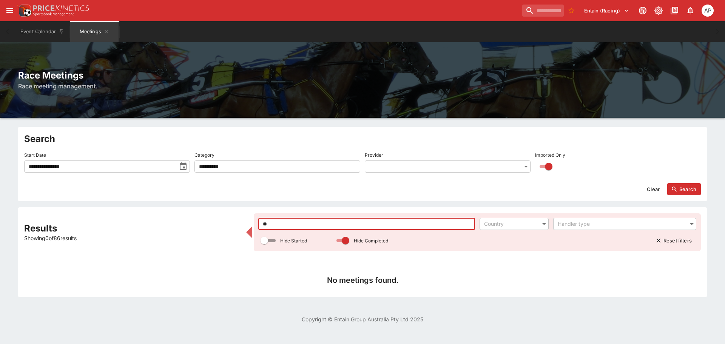
type input "*"
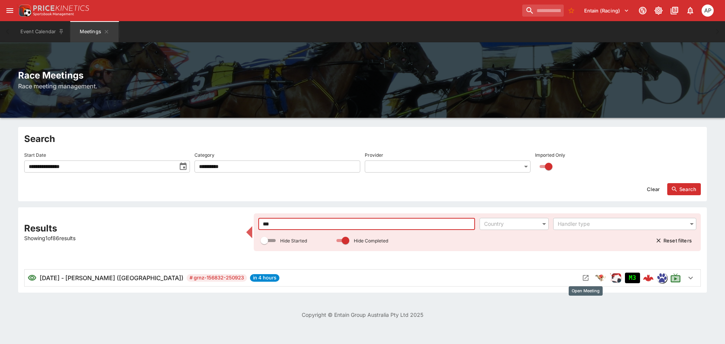
type input "***"
click at [591, 280] on button "Open Meeting" at bounding box center [586, 278] width 12 height 12
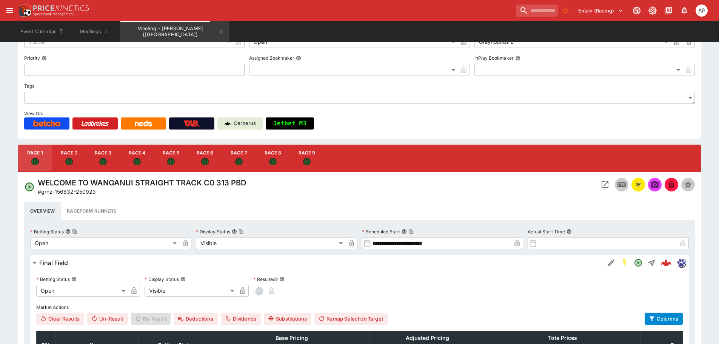
scroll to position [113, 0]
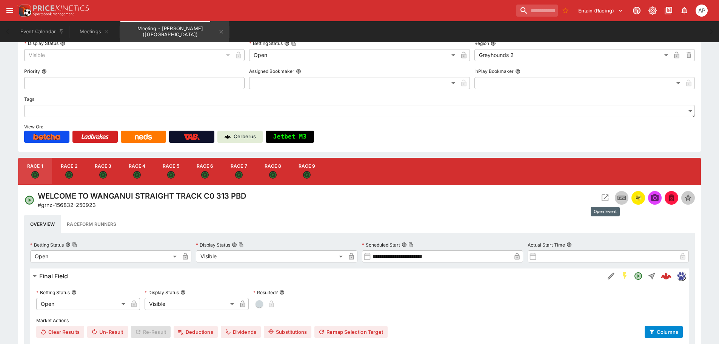
click at [604, 202] on icon "Open Event" at bounding box center [605, 197] width 9 height 9
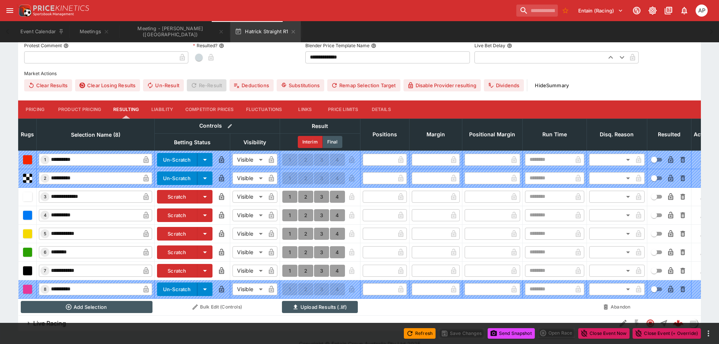
scroll to position [264, 0]
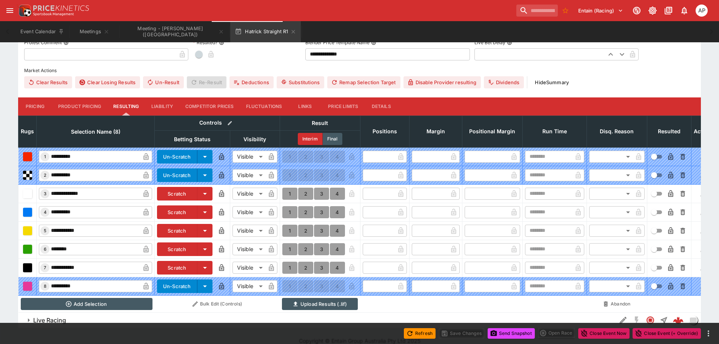
click at [205, 228] on icon "button" at bounding box center [204, 230] width 9 height 9
click at [177, 244] on li "Scratch" at bounding box center [182, 246] width 51 height 12
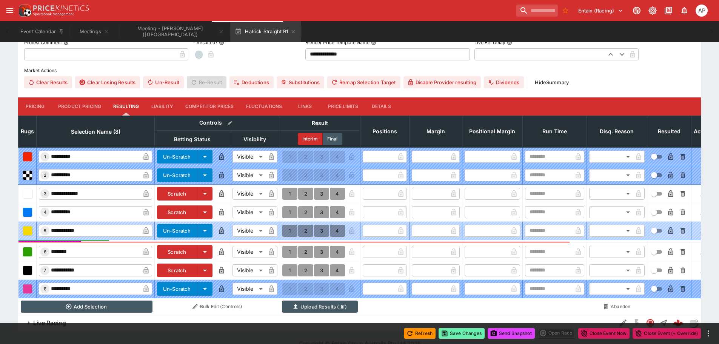
click at [458, 331] on button "Save Changes" at bounding box center [462, 333] width 46 height 11
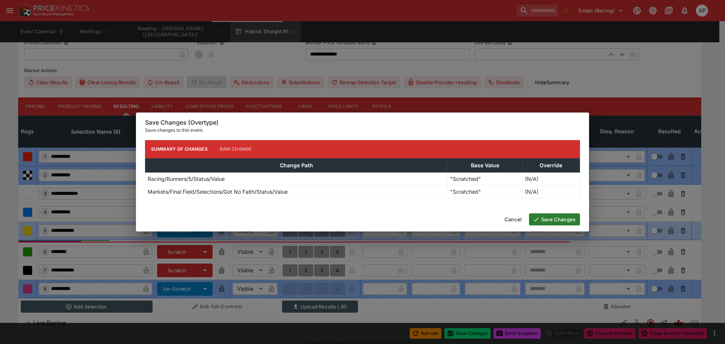
click at [549, 221] on button "Save Changes" at bounding box center [554, 219] width 51 height 12
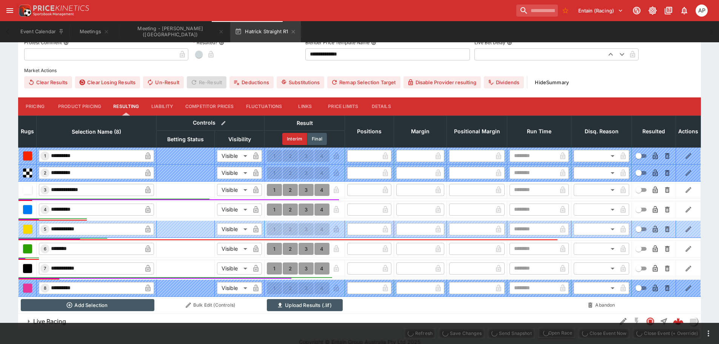
type input "*"
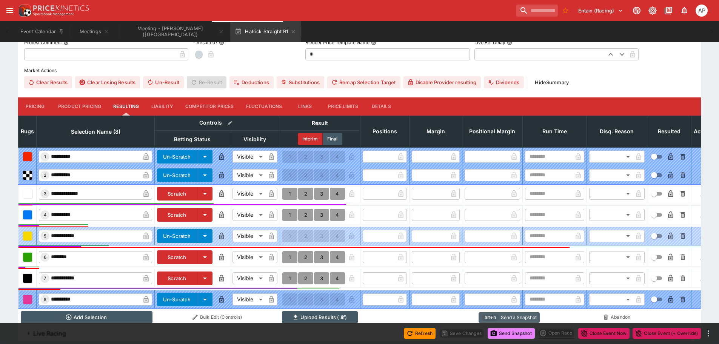
click at [504, 332] on button "Send Snapshot" at bounding box center [511, 333] width 47 height 11
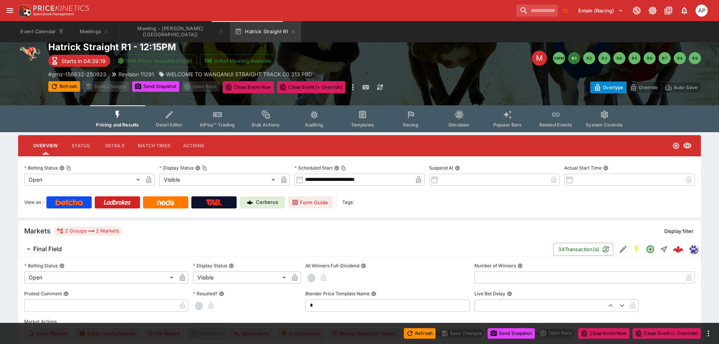
scroll to position [0, 0]
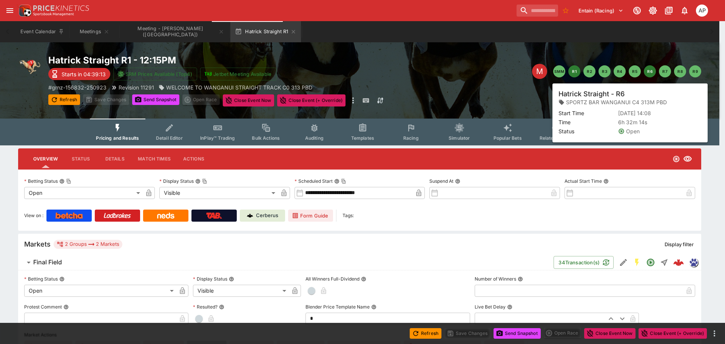
click at [645, 74] on button "R6" at bounding box center [650, 71] width 12 height 12
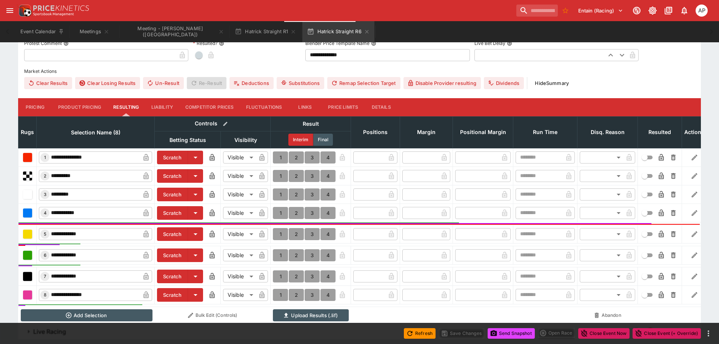
scroll to position [265, 0]
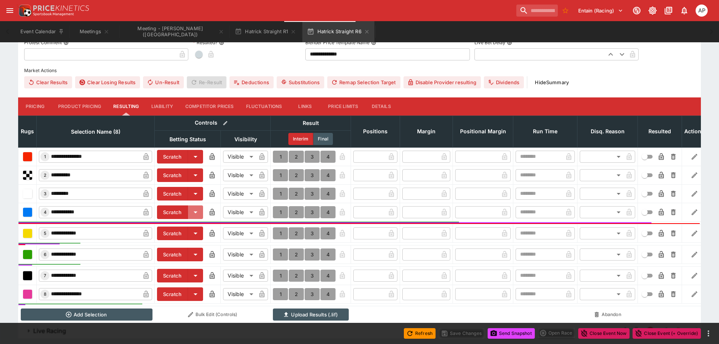
click at [193, 213] on icon "button" at bounding box center [195, 212] width 9 height 9
click at [177, 229] on li "Scratch" at bounding box center [182, 228] width 51 height 12
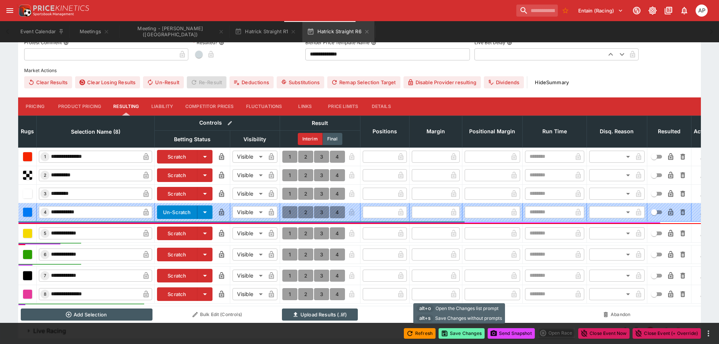
click at [454, 334] on button "Save Changes" at bounding box center [462, 333] width 46 height 11
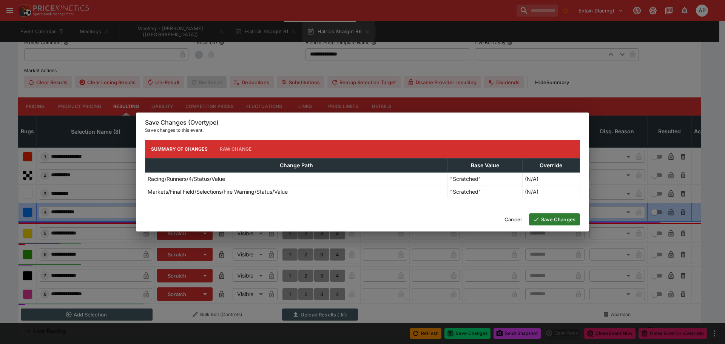
click at [551, 219] on button "Save Changes" at bounding box center [554, 219] width 51 height 12
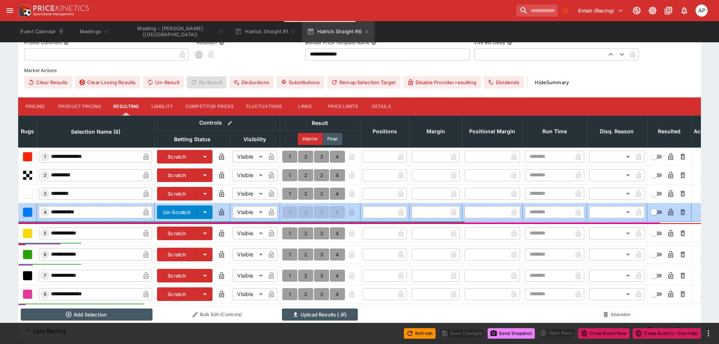
click at [513, 334] on button "Send Snapshot" at bounding box center [511, 333] width 47 height 11
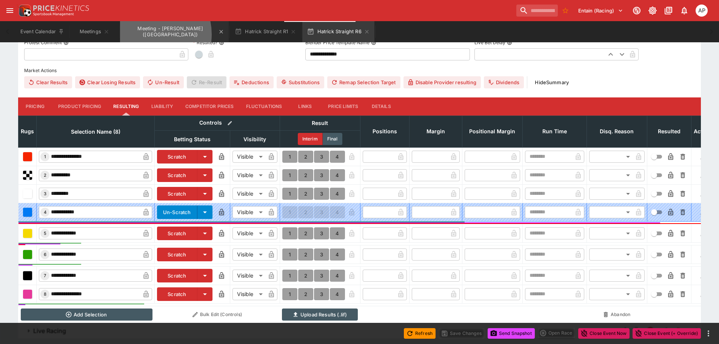
click at [149, 34] on button "Meeting - [PERSON_NAME] ([GEOGRAPHIC_DATA])" at bounding box center [174, 31] width 109 height 21
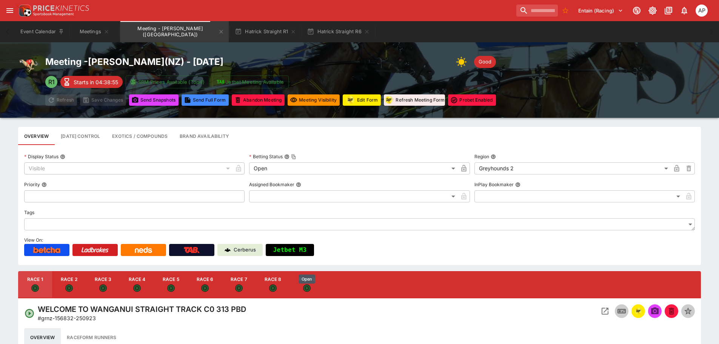
click at [305, 288] on icon "Open" at bounding box center [306, 287] width 5 height 5
type input "**********"
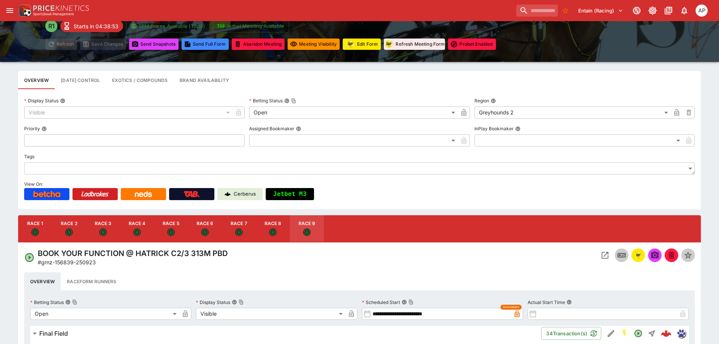
scroll to position [113, 0]
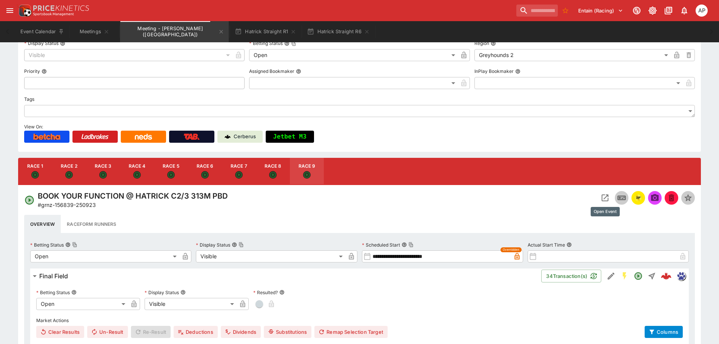
click at [605, 200] on icon "Open Event" at bounding box center [605, 197] width 9 height 9
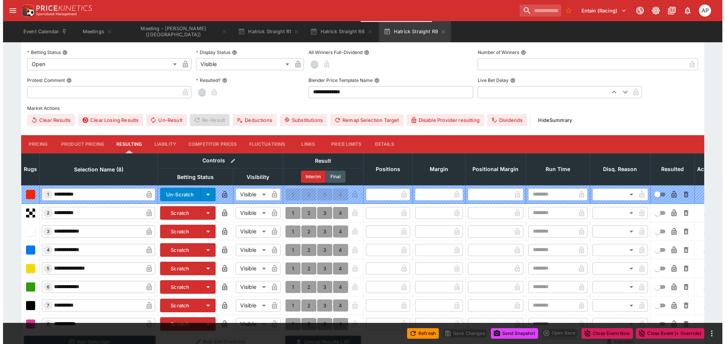
scroll to position [281, 0]
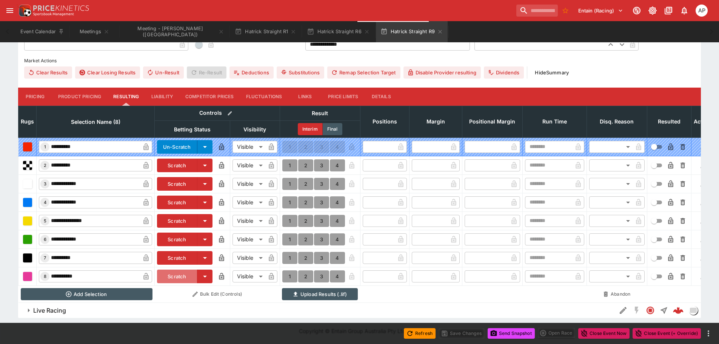
click at [173, 270] on button "Scratch" at bounding box center [177, 277] width 40 height 14
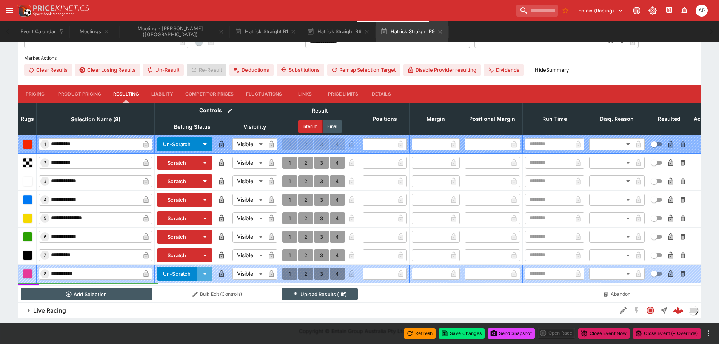
click at [200, 269] on icon "button" at bounding box center [204, 273] width 9 height 9
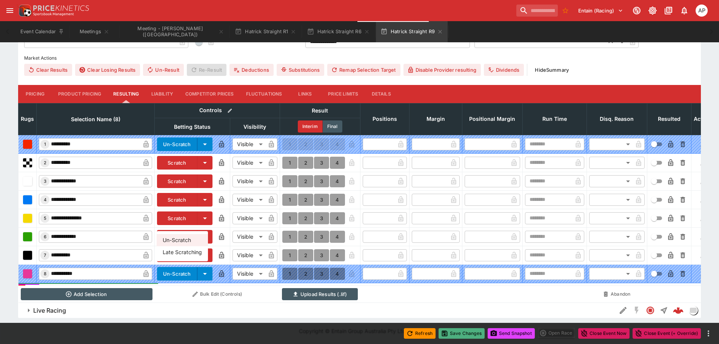
click at [457, 332] on button "Save Changes" at bounding box center [462, 333] width 46 height 11
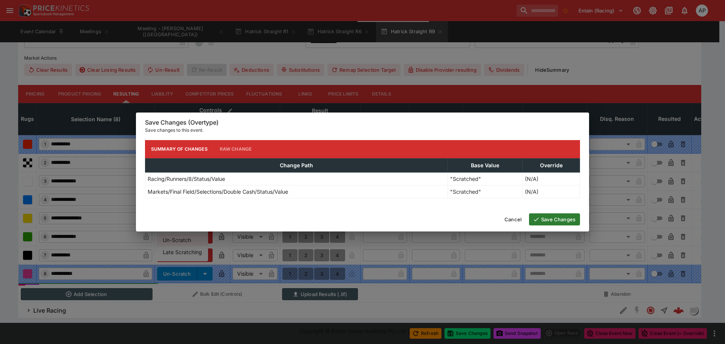
click at [549, 224] on button "Save Changes" at bounding box center [554, 219] width 51 height 12
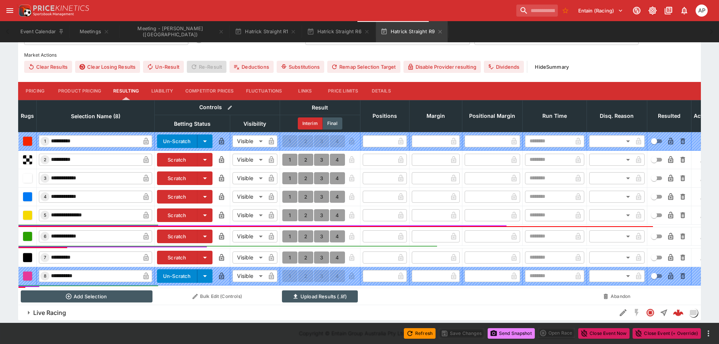
click at [505, 333] on button "Send Snapshot" at bounding box center [511, 333] width 47 height 11
click at [250, 34] on button "Hatrick Straight R1" at bounding box center [265, 31] width 71 height 21
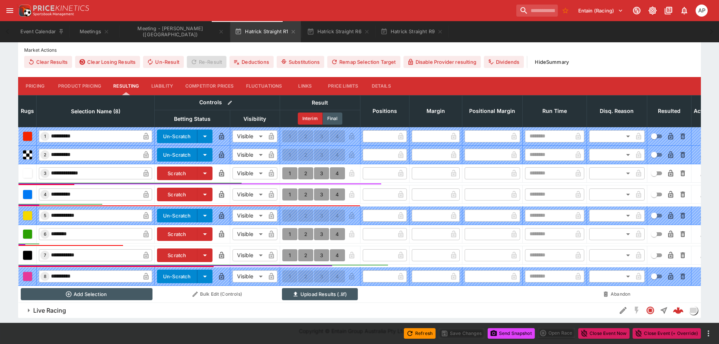
scroll to position [290, 0]
click at [328, 29] on button "Hatrick Straight R6" at bounding box center [338, 31] width 72 height 21
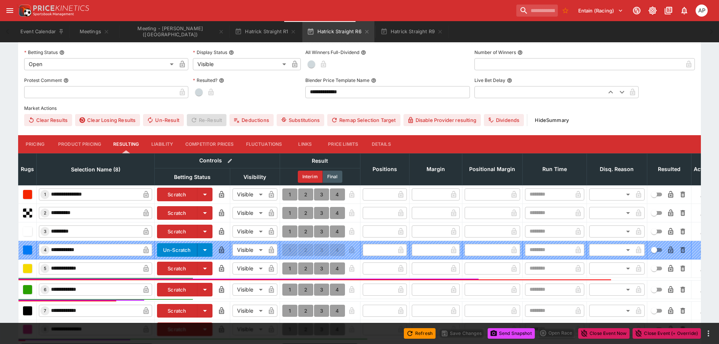
scroll to position [288, 0]
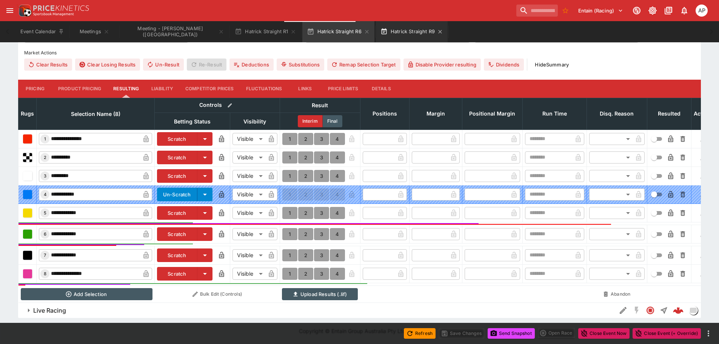
click at [388, 29] on button "Hatrick Straight R9" at bounding box center [412, 31] width 72 height 21
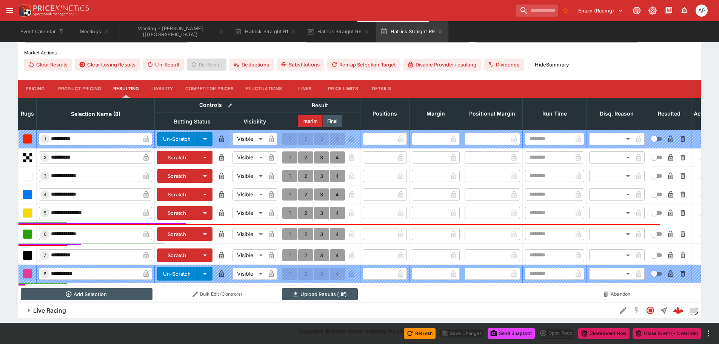
scroll to position [288, 0]
click at [251, 33] on button "Hatrick Straight R1" at bounding box center [265, 31] width 71 height 21
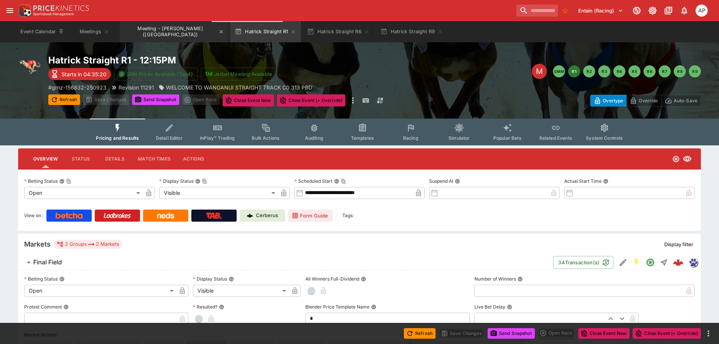
click at [164, 27] on button "Meeting - [PERSON_NAME] ([GEOGRAPHIC_DATA])" at bounding box center [174, 31] width 109 height 21
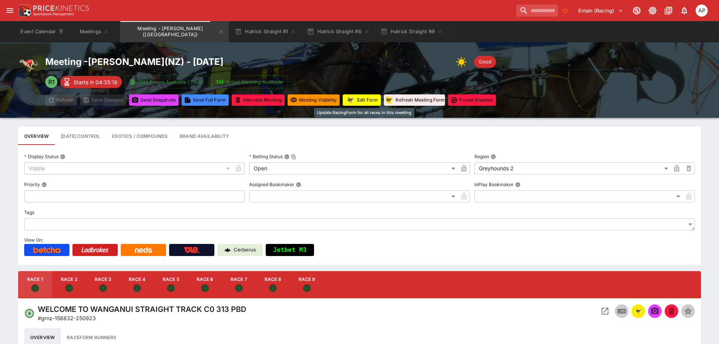
click at [367, 98] on button "Edit Form" at bounding box center [362, 99] width 38 height 11
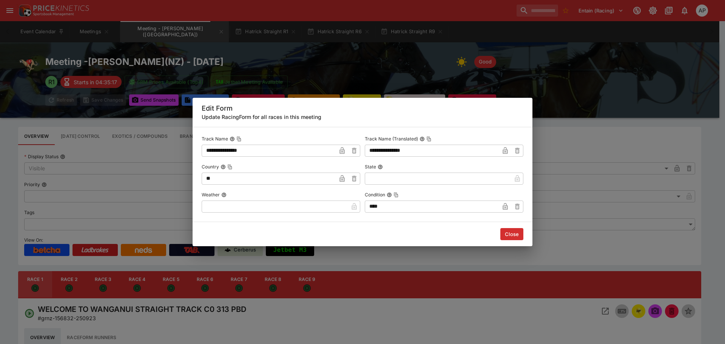
click at [250, 205] on input "text" at bounding box center [275, 206] width 146 height 12
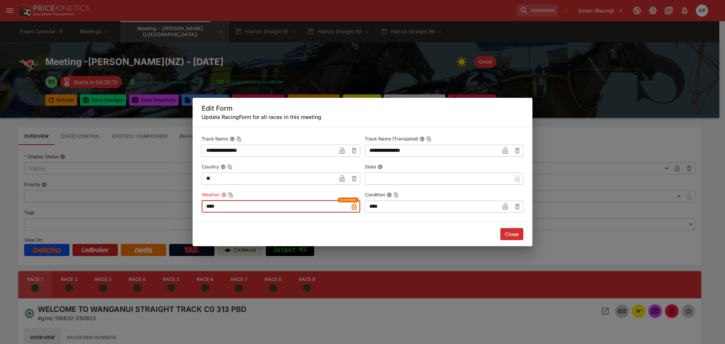
type input "****"
click at [513, 236] on button "Close" at bounding box center [511, 234] width 23 height 12
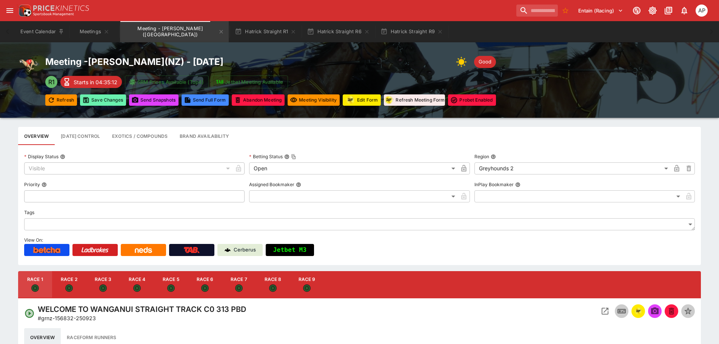
click at [90, 99] on button "Save Changes" at bounding box center [103, 99] width 46 height 11
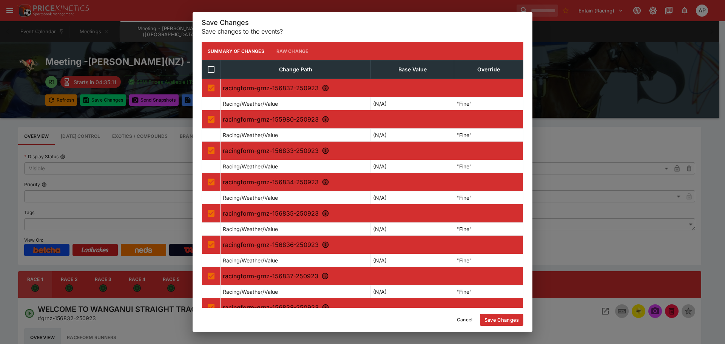
click at [493, 319] on button "Save Changes" at bounding box center [501, 320] width 43 height 12
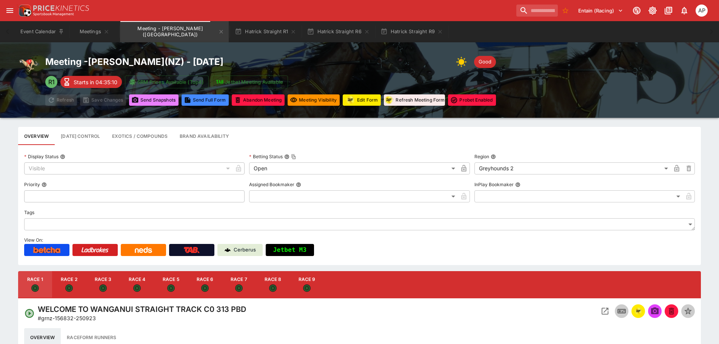
click at [144, 98] on button "Send Snapshot s" at bounding box center [153, 99] width 49 height 11
click at [150, 99] on button "Send Snapshot s" at bounding box center [153, 99] width 49 height 11
click at [437, 32] on icon "button" at bounding box center [440, 32] width 6 height 6
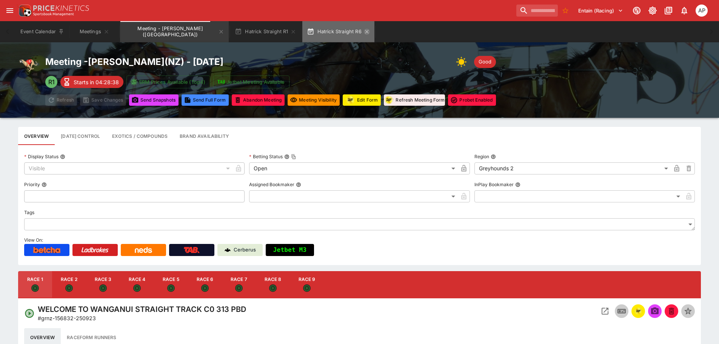
click at [364, 34] on icon "button" at bounding box center [367, 32] width 6 height 6
click at [290, 34] on icon "button" at bounding box center [293, 32] width 6 height 6
click at [218, 34] on icon "Meeting - Hatrick Straight (NZ)" at bounding box center [221, 32] width 6 height 6
